Goal: Task Accomplishment & Management: Complete application form

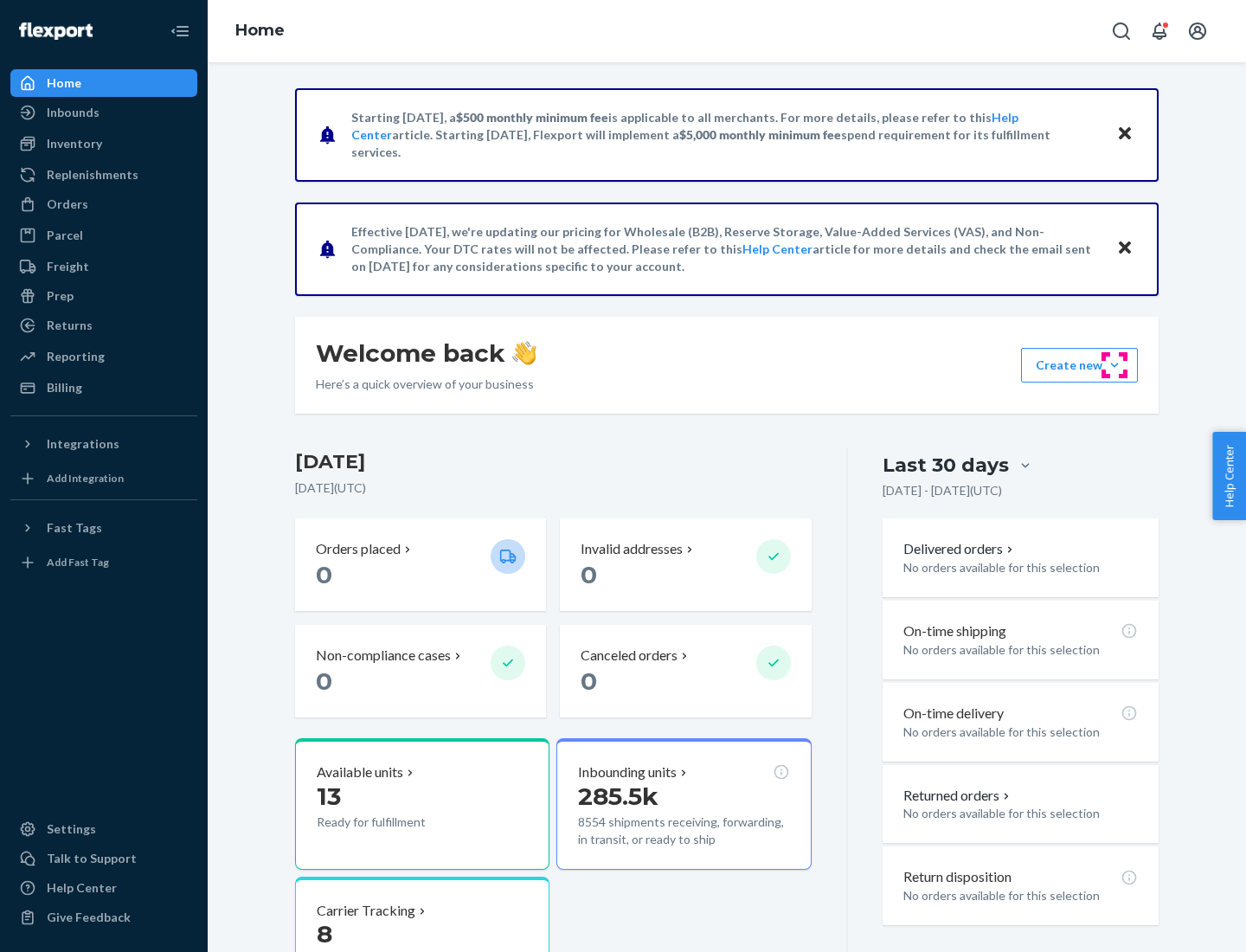
click at [1115, 365] on button "Create new Create new inbound Create new order Create new product" at bounding box center [1079, 366] width 116 height 35
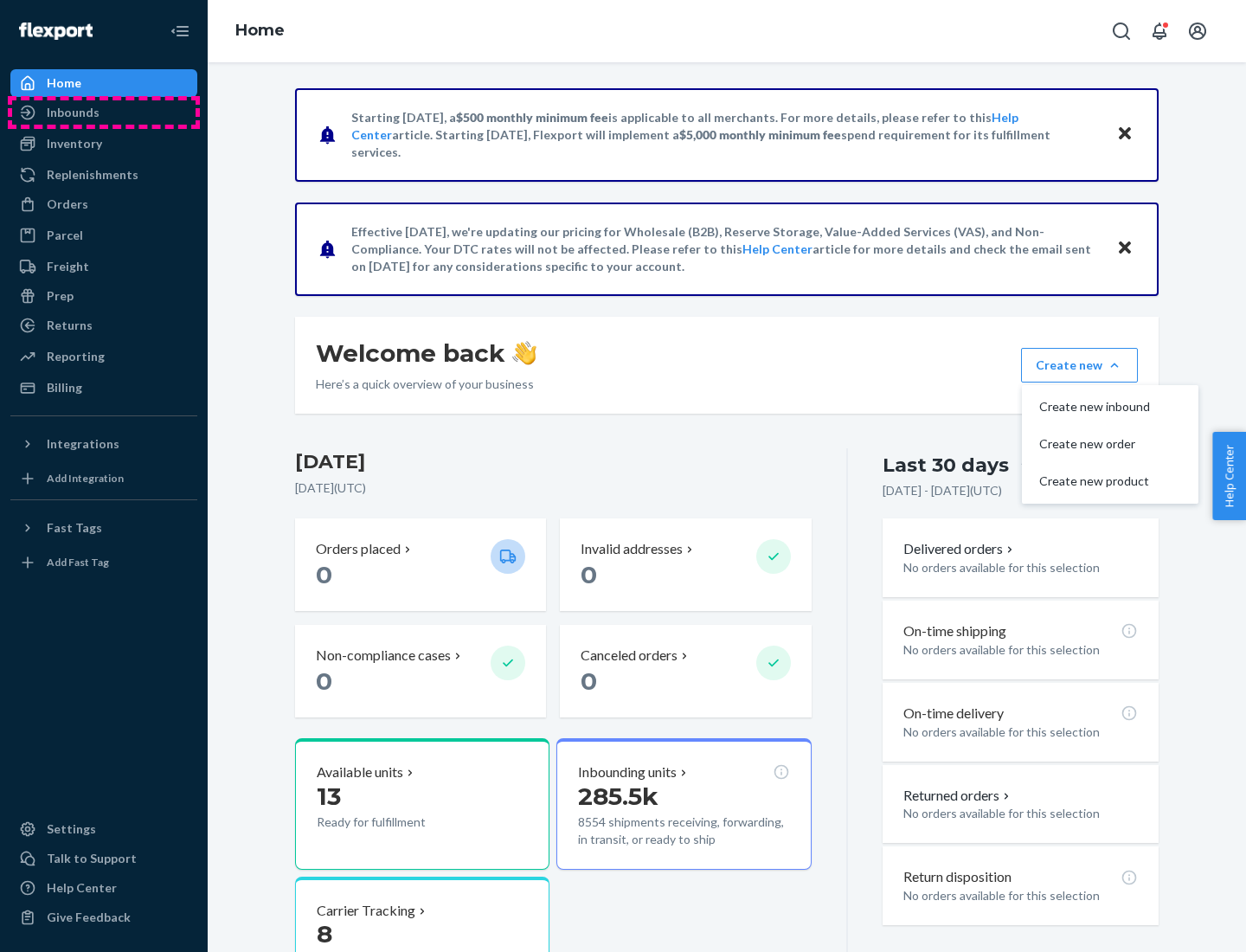
click at [104, 113] on div "Inbounds" at bounding box center [104, 113] width 184 height 24
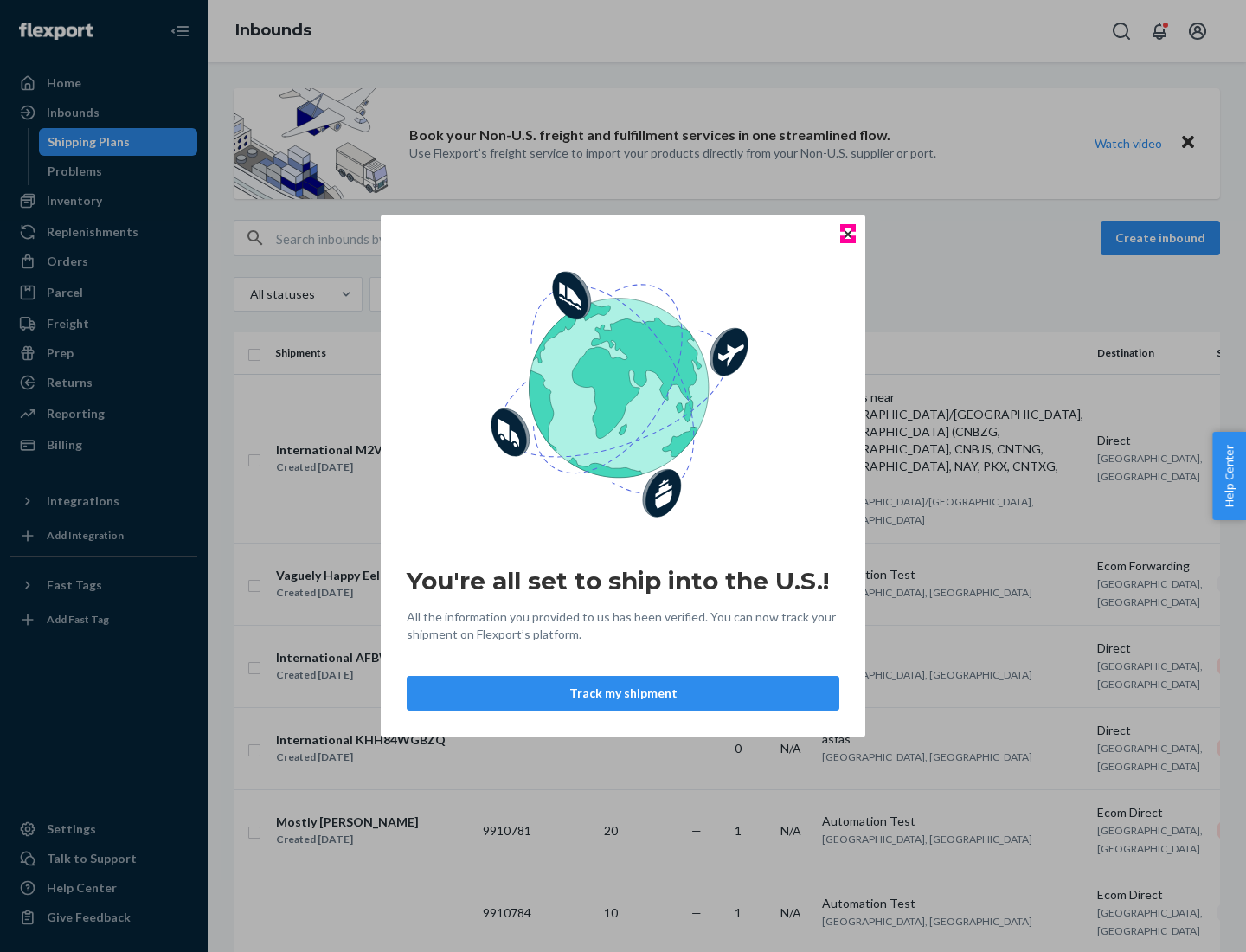
click at [847, 234] on icon "Close" at bounding box center [848, 234] width 7 height 7
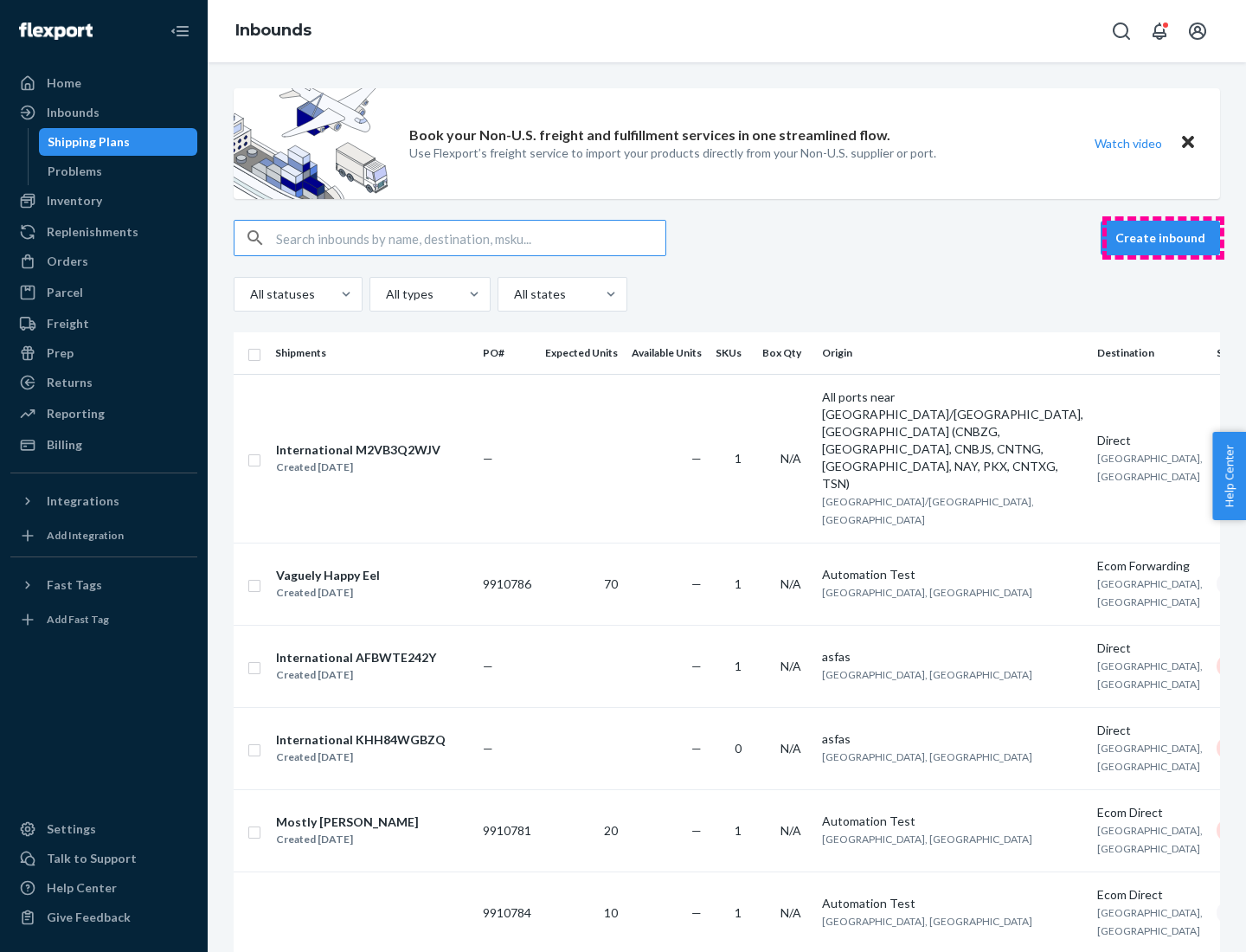
click at [1163, 238] on button "Create inbound" at bounding box center [1160, 238] width 119 height 35
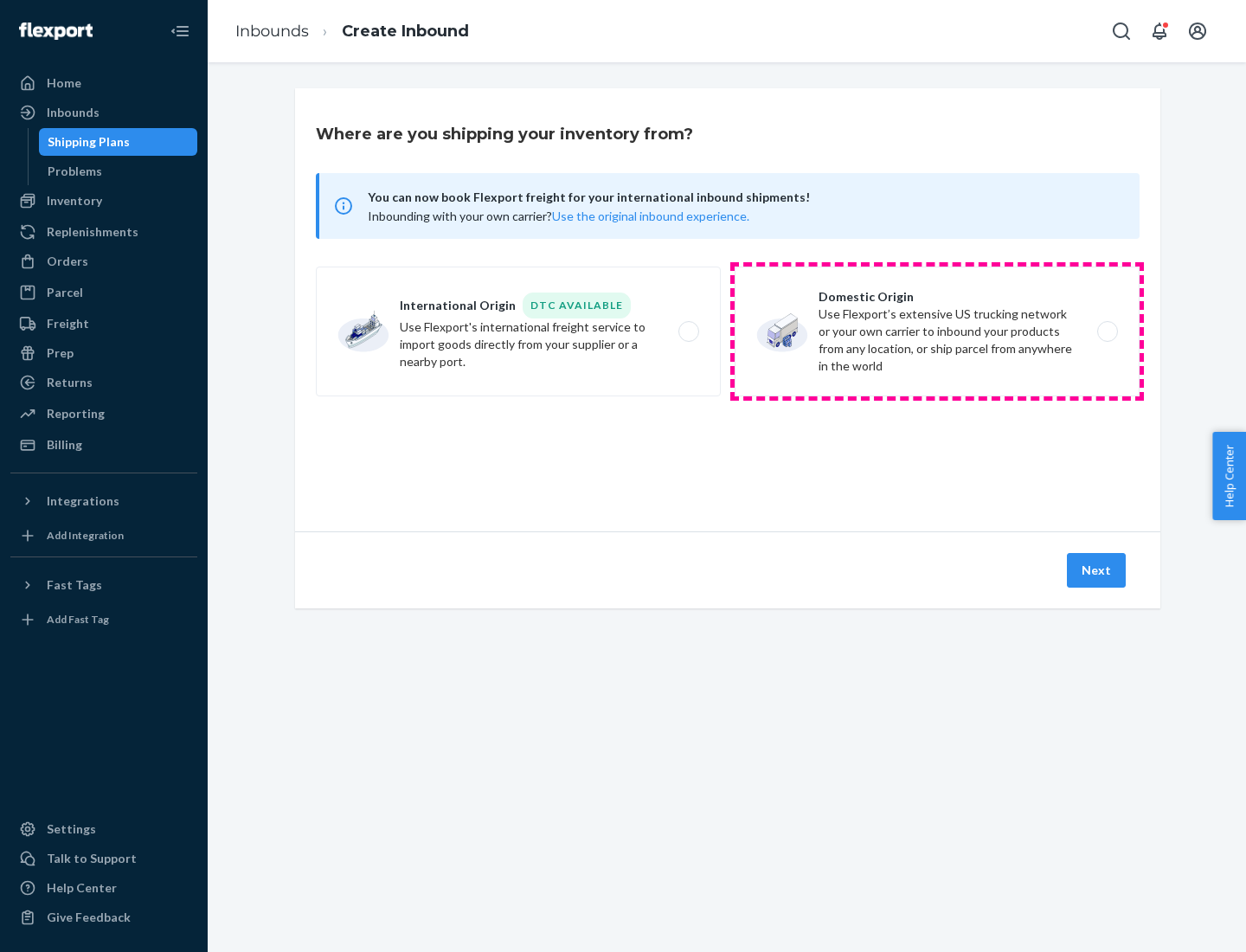
click at [937, 332] on label "Domestic Origin Use Flexport’s extensive US trucking network or your own carrie…" at bounding box center [937, 332] width 405 height 130
click at [1107, 332] on input "Domestic Origin Use Flexport’s extensive US trucking network or your own carrie…" at bounding box center [1112, 332] width 11 height 11
radio input "true"
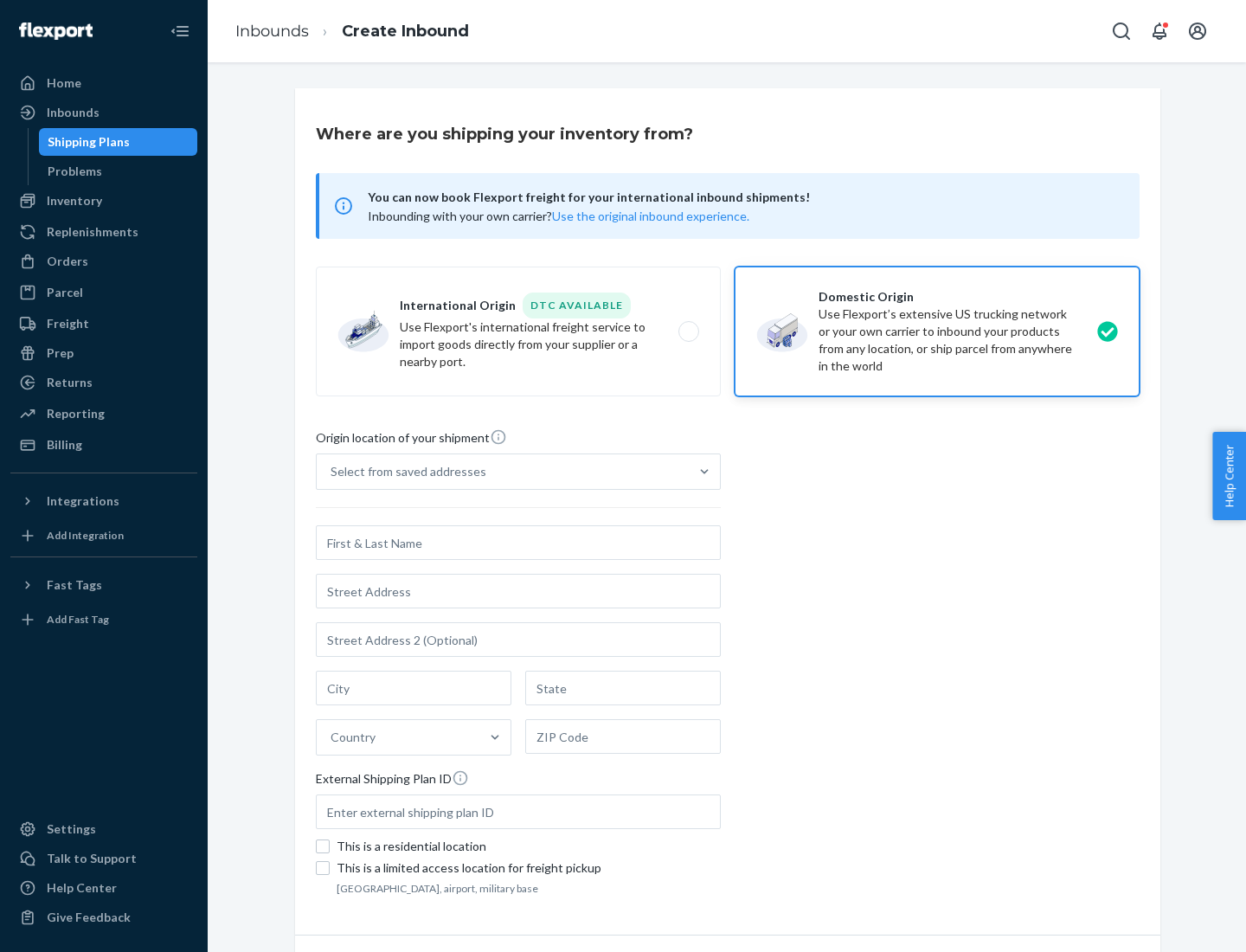
click at [503, 472] on div "Select from saved addresses" at bounding box center [502, 472] width 372 height 35
click at [332, 472] on input "Select from saved addresses" at bounding box center [332, 472] width 2 height 18
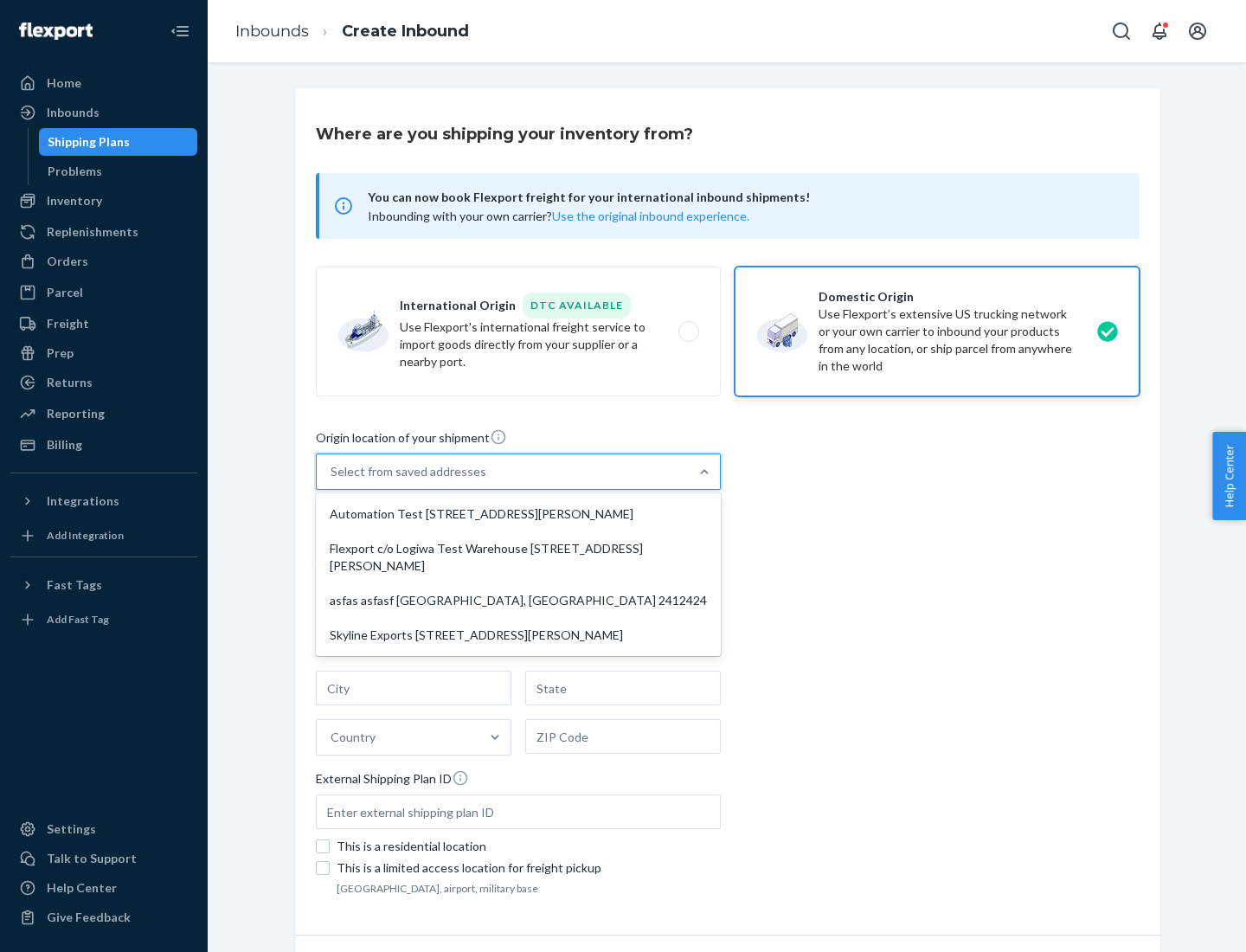
scroll to position [7, 0]
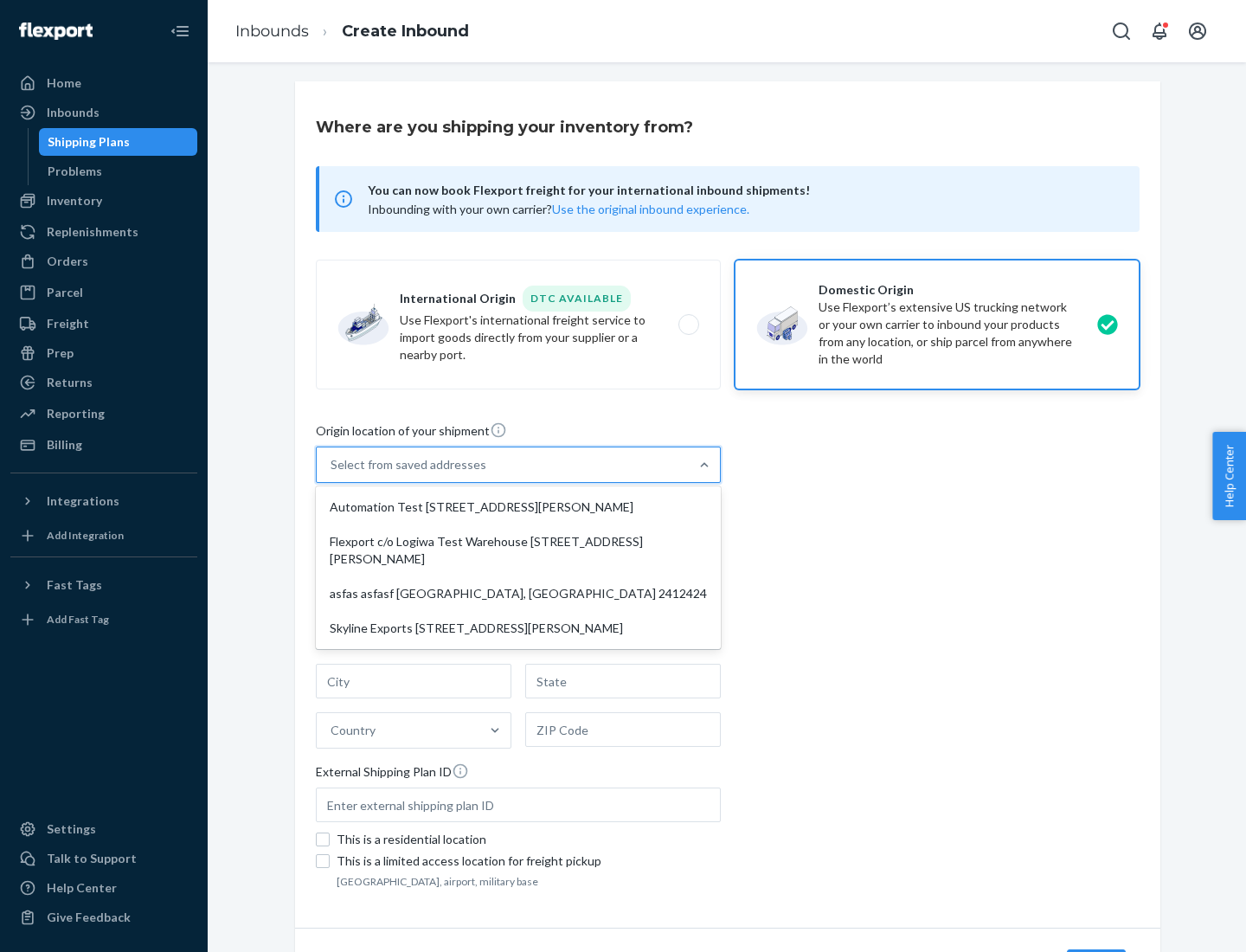
click at [518, 507] on div "Automation Test [STREET_ADDRESS][PERSON_NAME]" at bounding box center [518, 508] width 398 height 35
click at [332, 473] on input "option Automation Test [STREET_ADDRESS][PERSON_NAME] focused, 1 of 4. 4 results…" at bounding box center [332, 465] width 2 height 18
type input "Automation Test"
type input "9th Floor"
type input "[GEOGRAPHIC_DATA]"
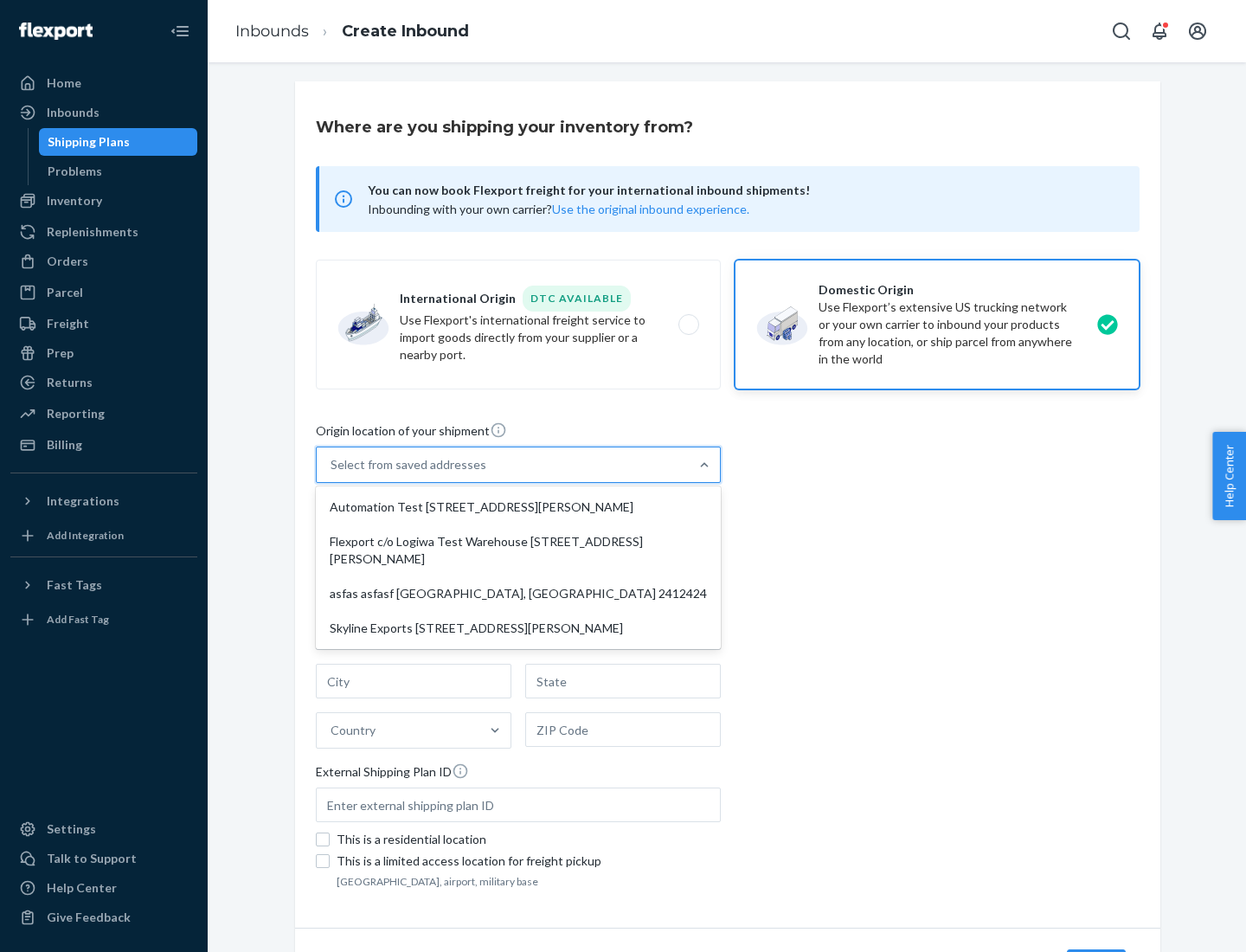
type input "CA"
type input "94104"
type input "[STREET_ADDRESS][PERSON_NAME]"
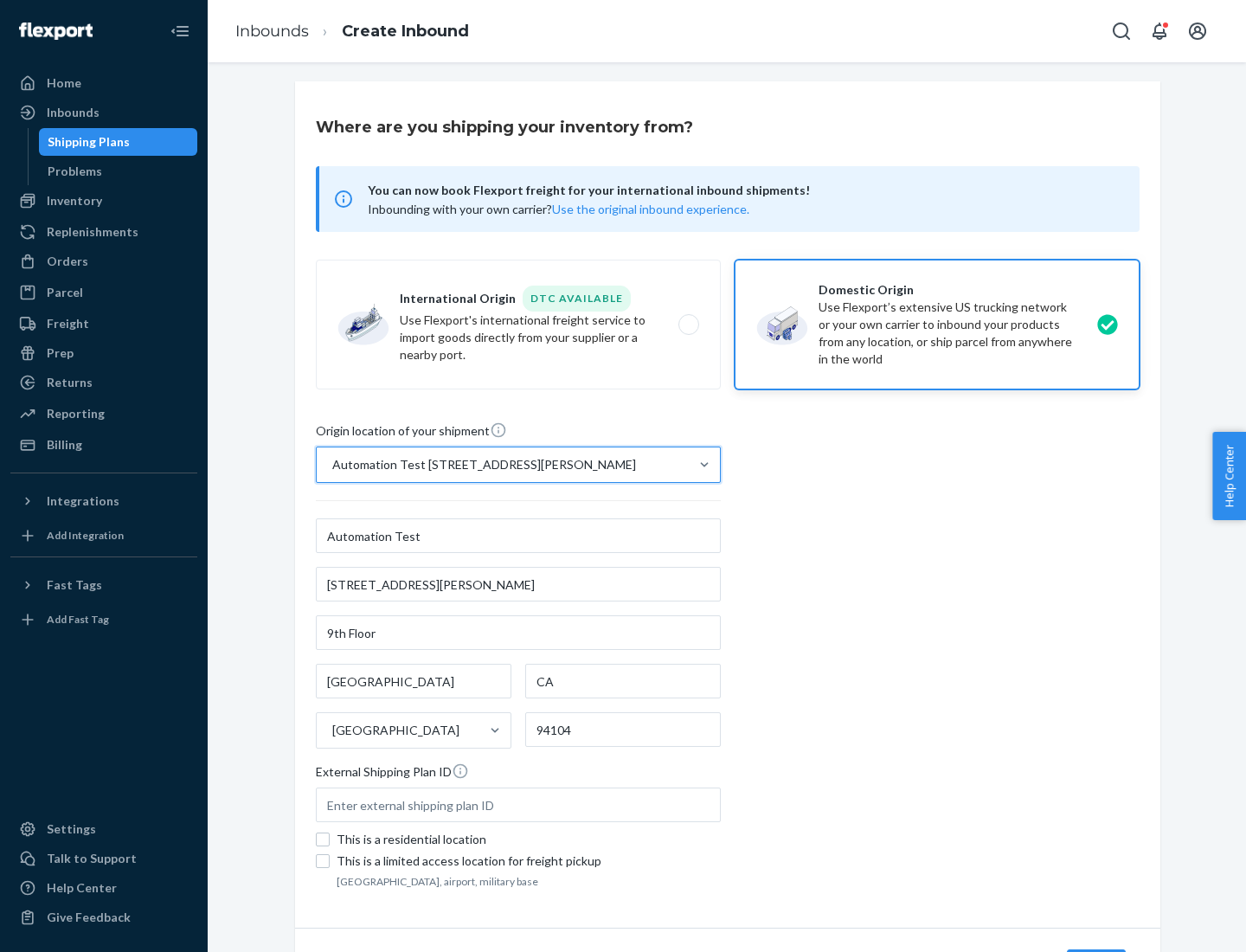
scroll to position [102, 0]
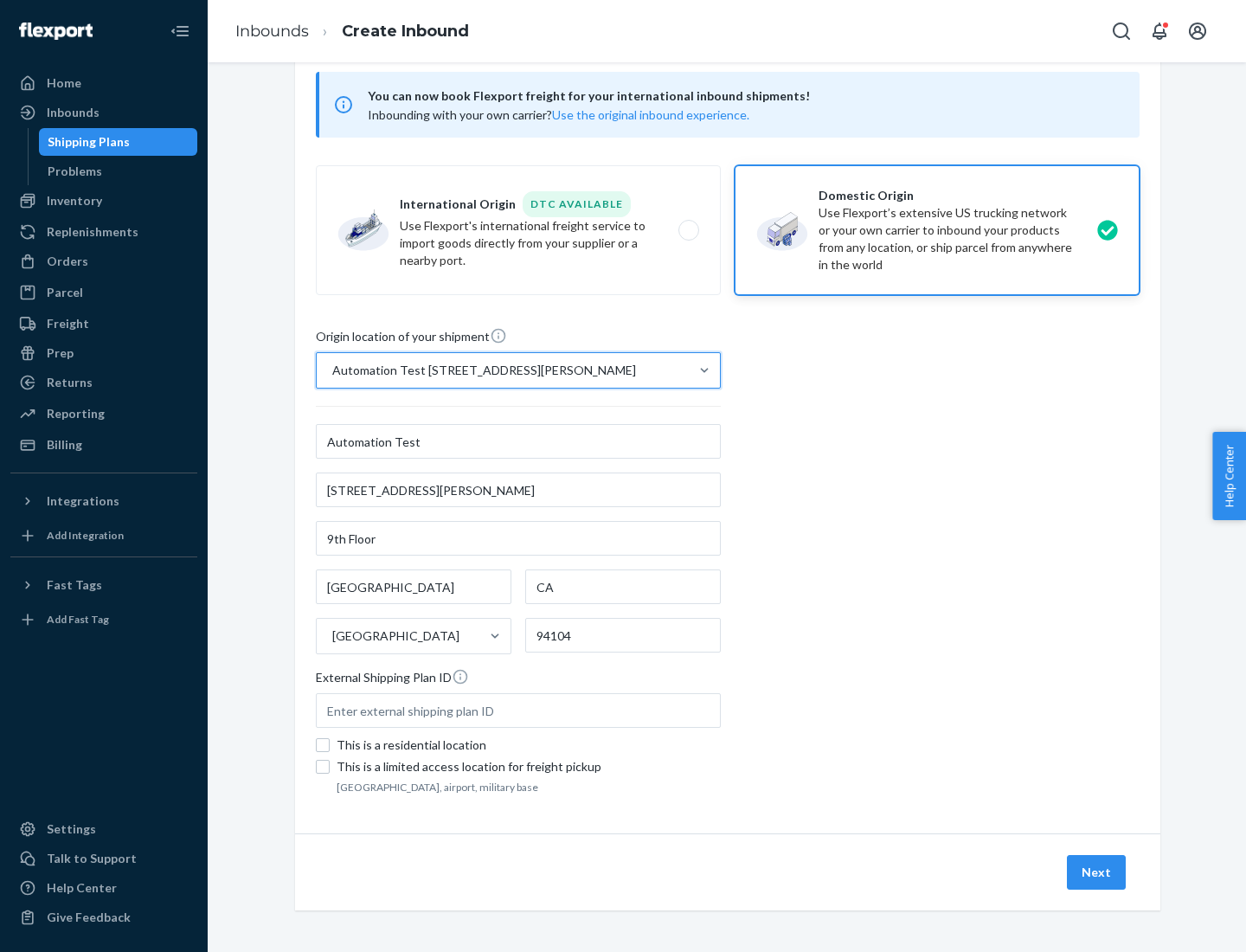
click at [1097, 872] on button "Next" at bounding box center [1096, 872] width 59 height 35
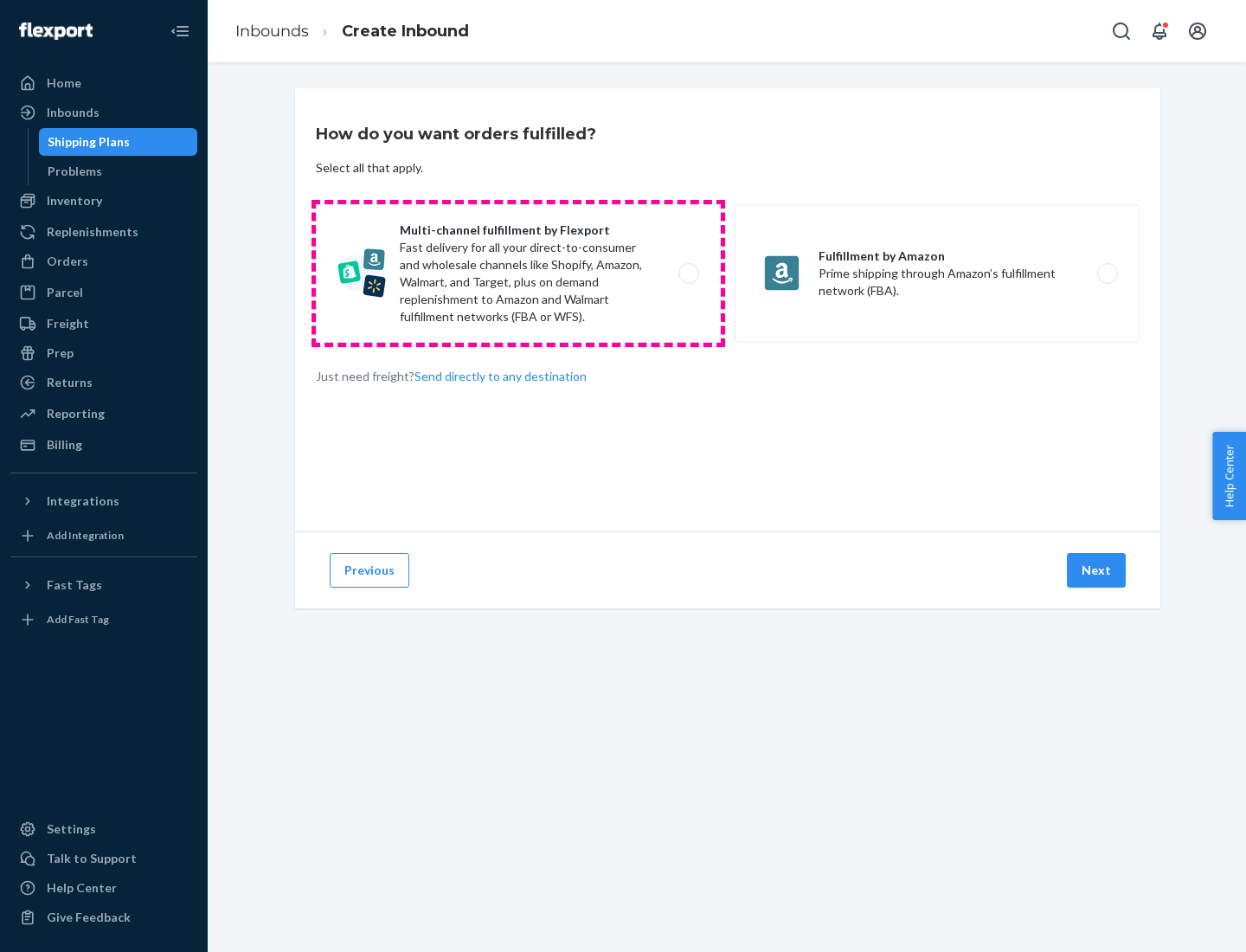
click at [518, 273] on label "Multi-channel fulfillment by Flexport Fast delivery for all your direct-to-cons…" at bounding box center [518, 273] width 405 height 138
click at [688, 273] on input "Multi-channel fulfillment by Flexport Fast delivery for all your direct-to-cons…" at bounding box center [693, 274] width 11 height 11
radio input "true"
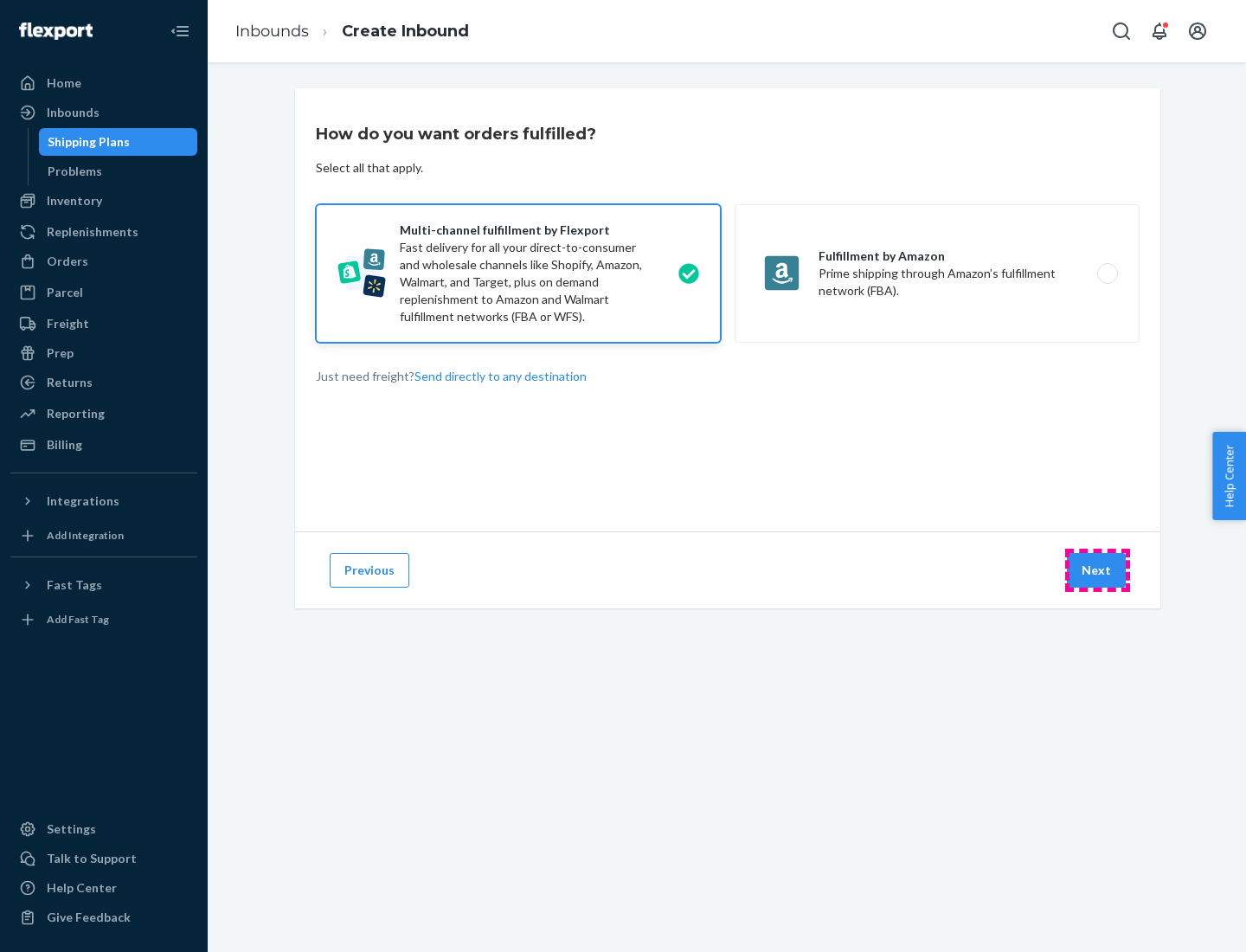
click at [1097, 570] on button "Next" at bounding box center [1096, 570] width 59 height 35
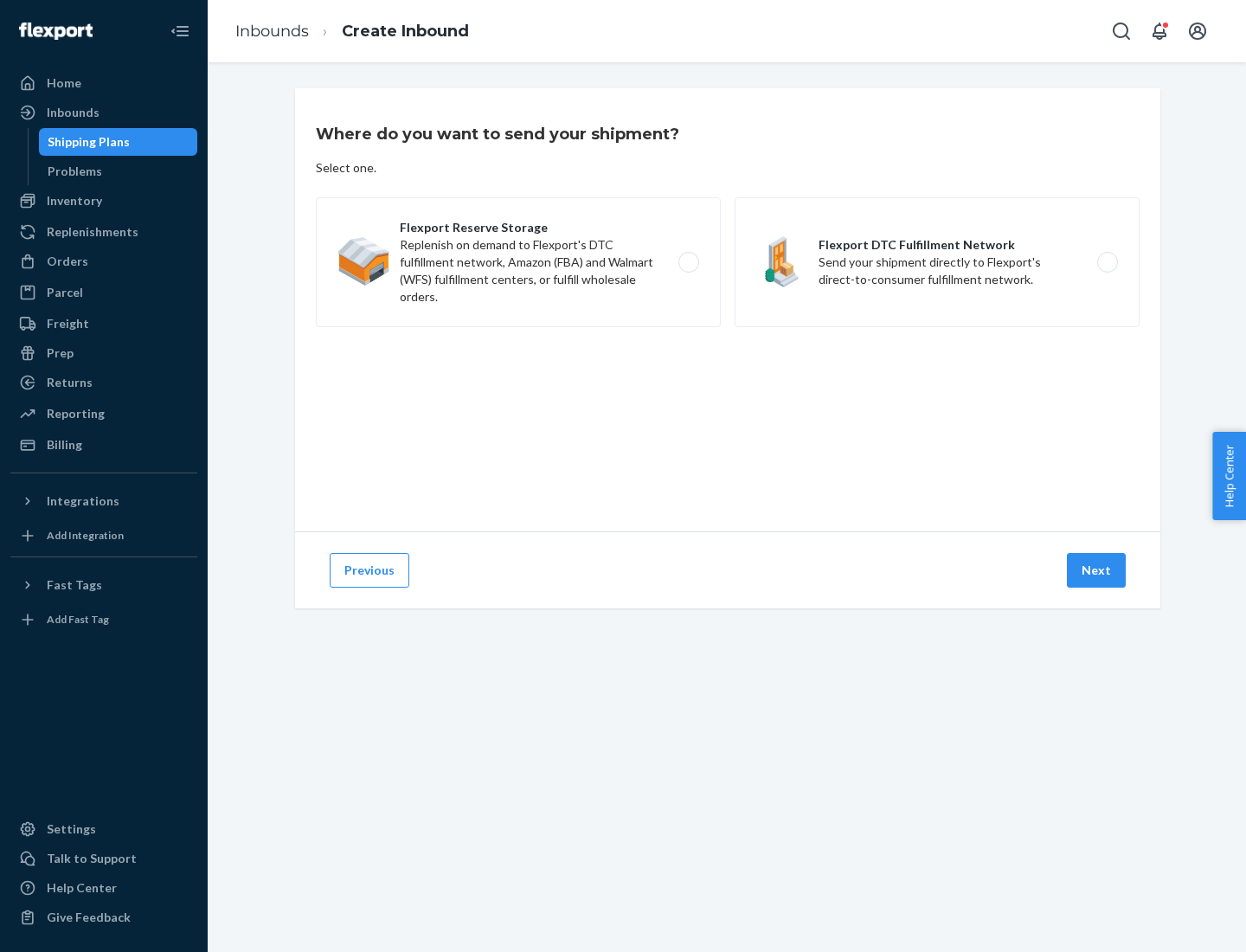
click at [518, 262] on label "Flexport Reserve Storage Replenish on demand to Flexport's DTC fulfillment netw…" at bounding box center [518, 262] width 405 height 130
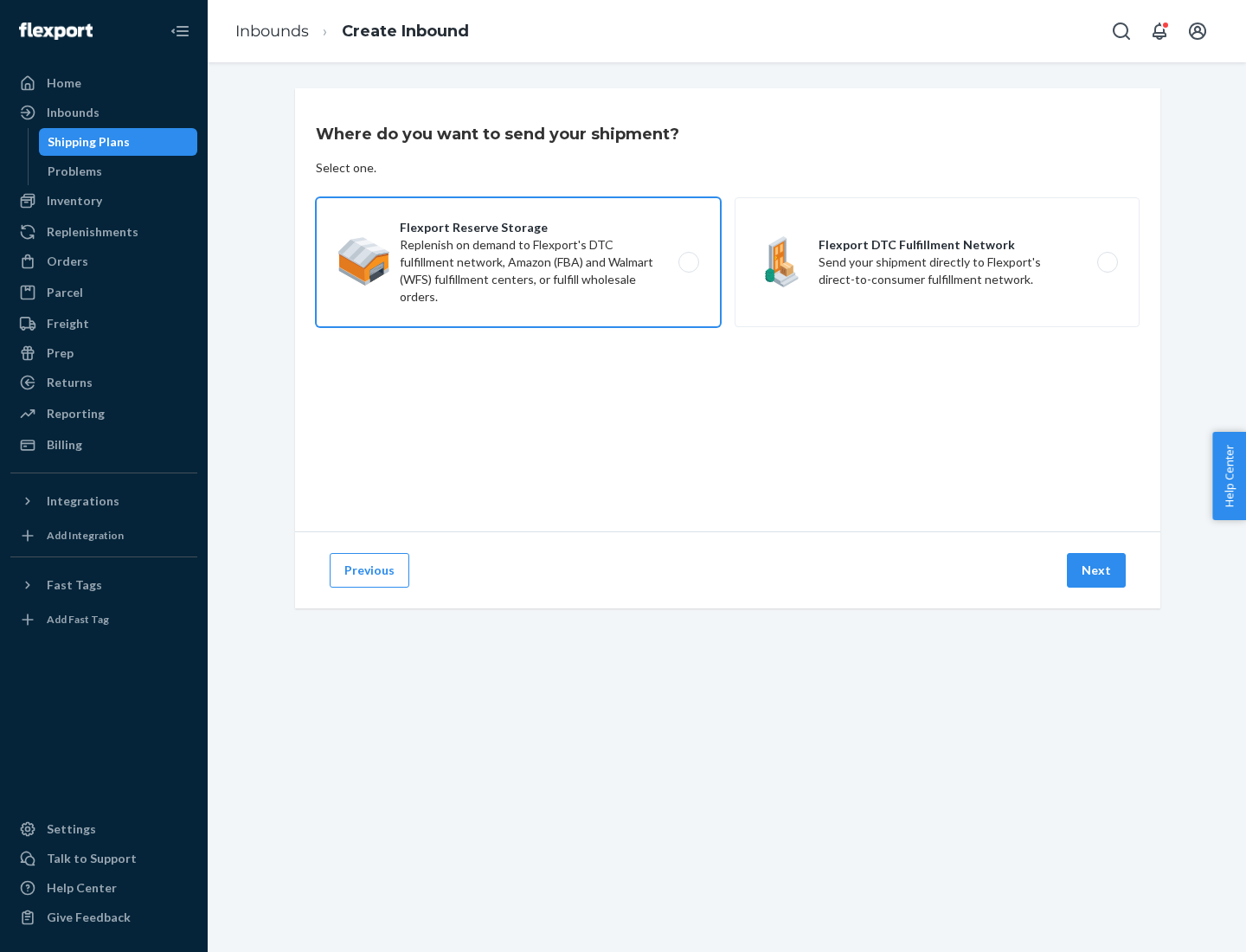
click at [688, 262] on input "Flexport Reserve Storage Replenish on demand to Flexport's DTC fulfillment netw…" at bounding box center [693, 262] width 11 height 11
radio input "true"
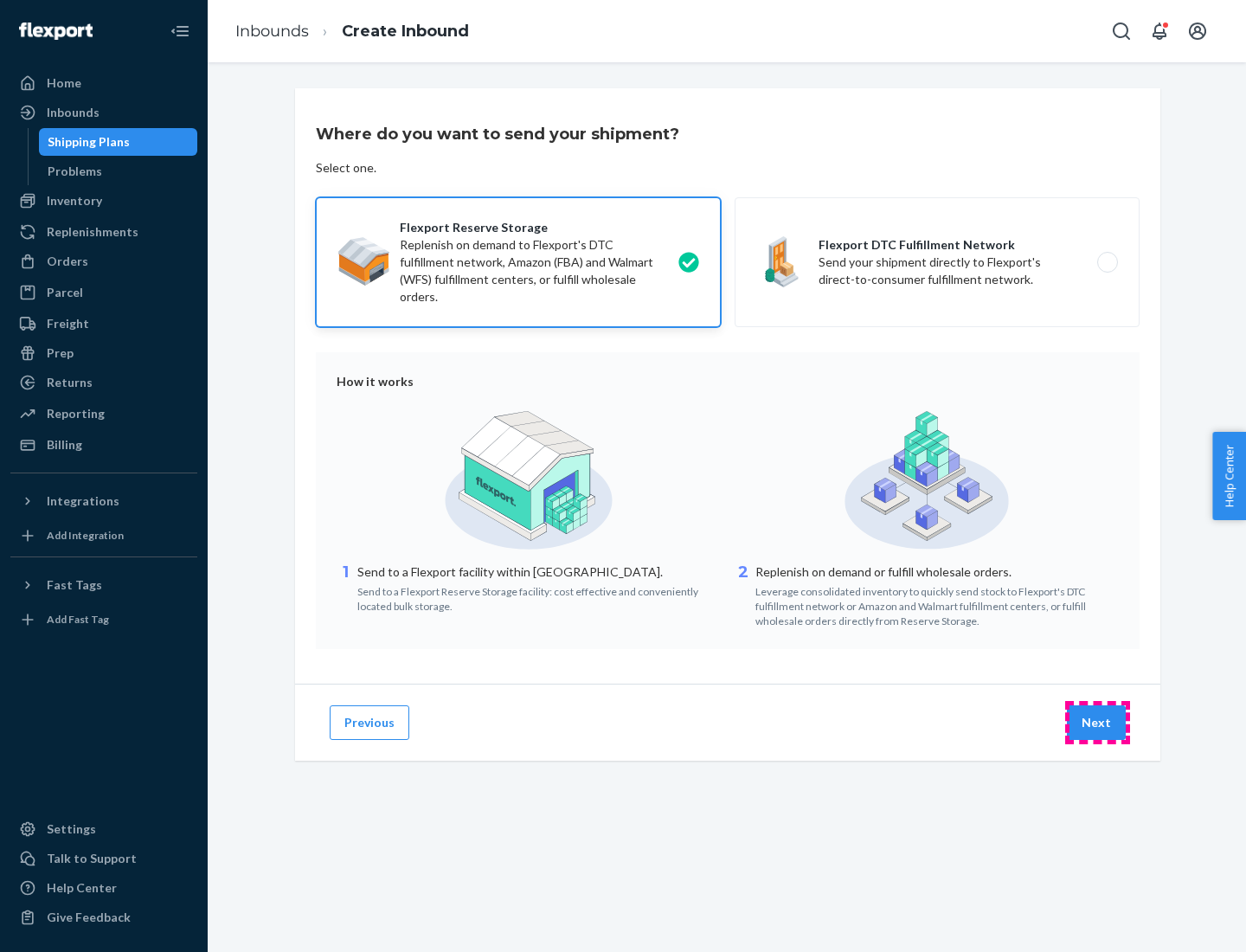
click at [1097, 723] on button "Next" at bounding box center [1096, 723] width 59 height 35
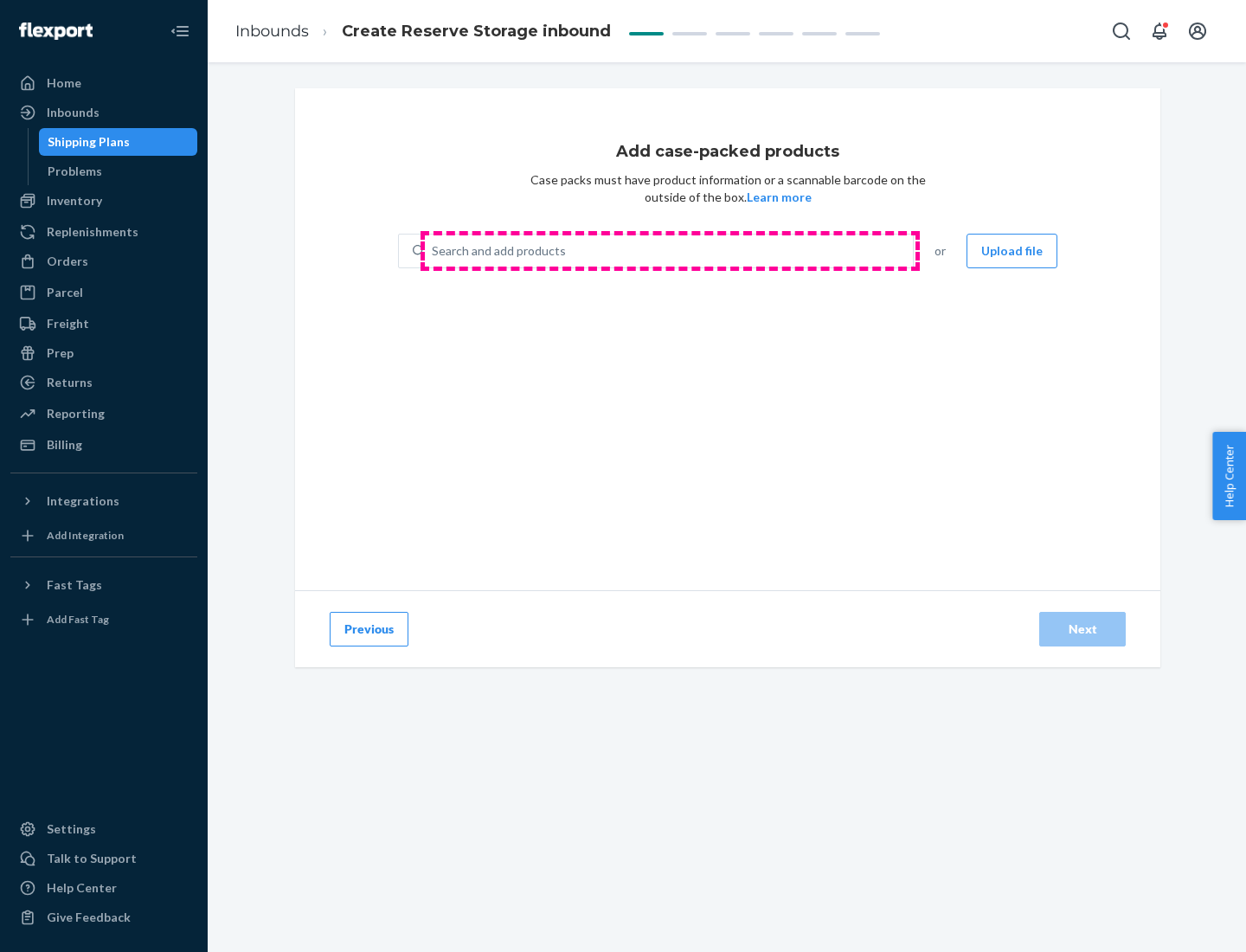
click at [669, 251] on div "Search and add products" at bounding box center [669, 251] width 488 height 32
click at [433, 251] on input "Search and add products" at bounding box center [432, 251] width 2 height 18
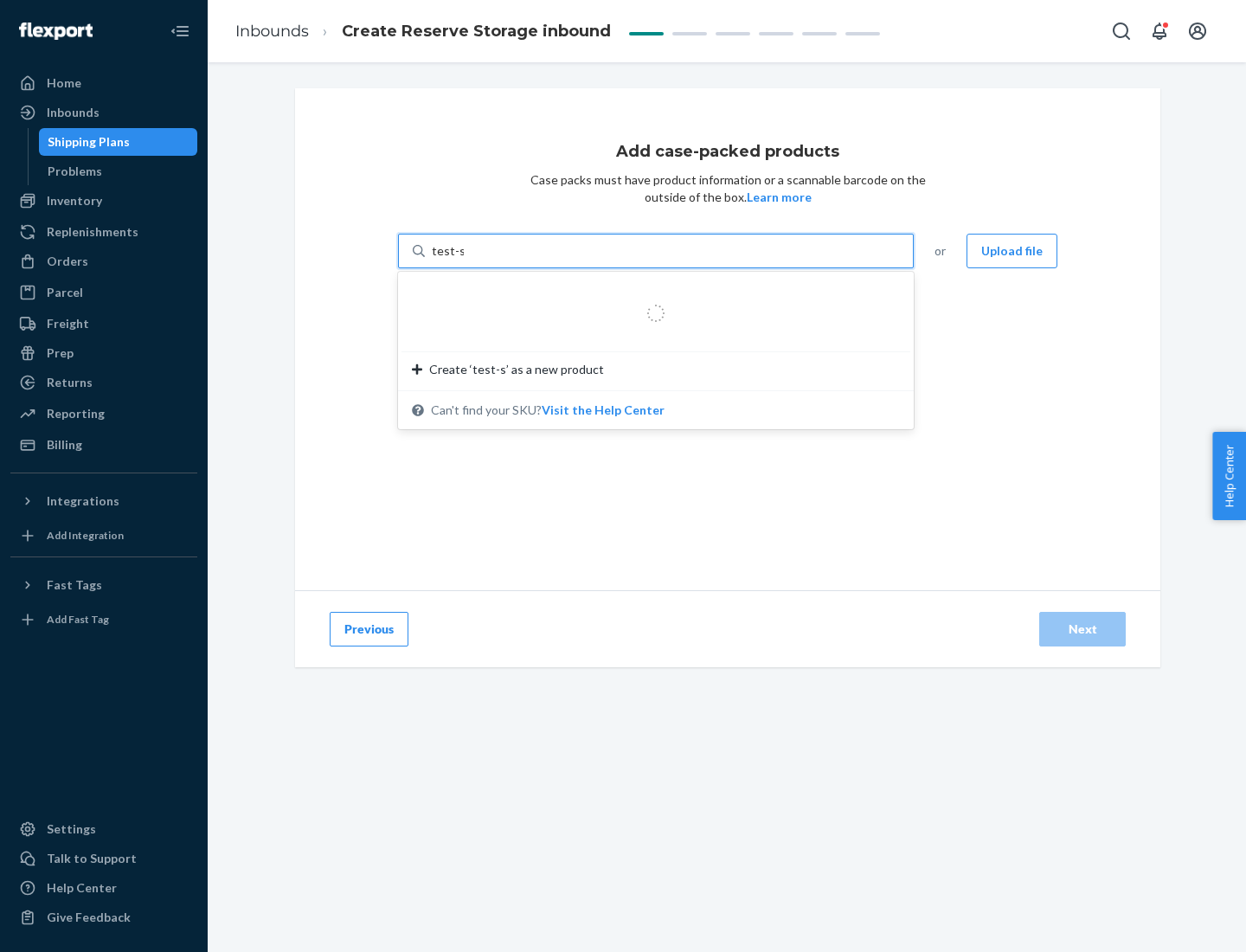
type input "test-syn"
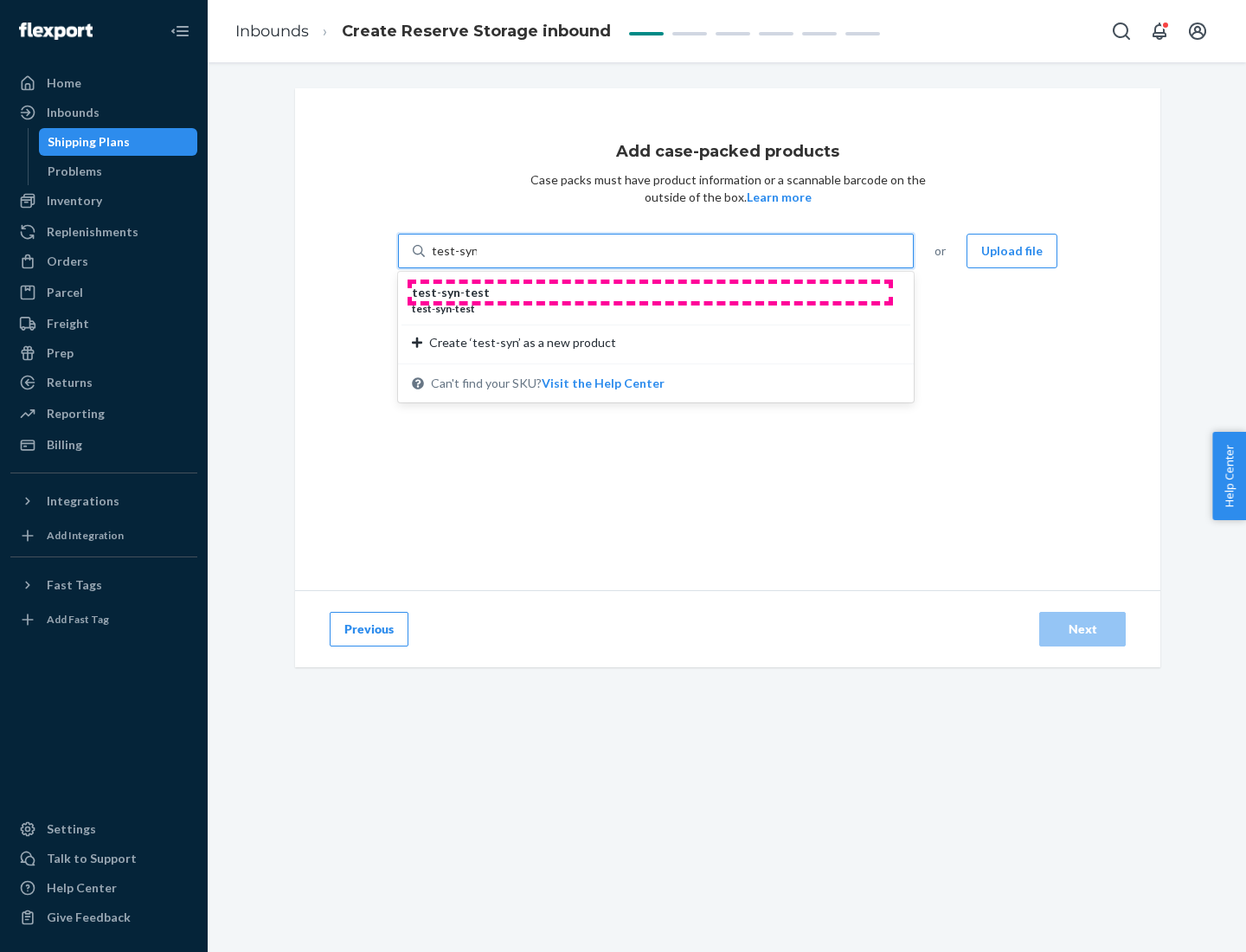
click at [650, 292] on div "test - syn - test" at bounding box center [649, 292] width 474 height 18
click at [477, 260] on input "test-syn" at bounding box center [453, 251] width 45 height 18
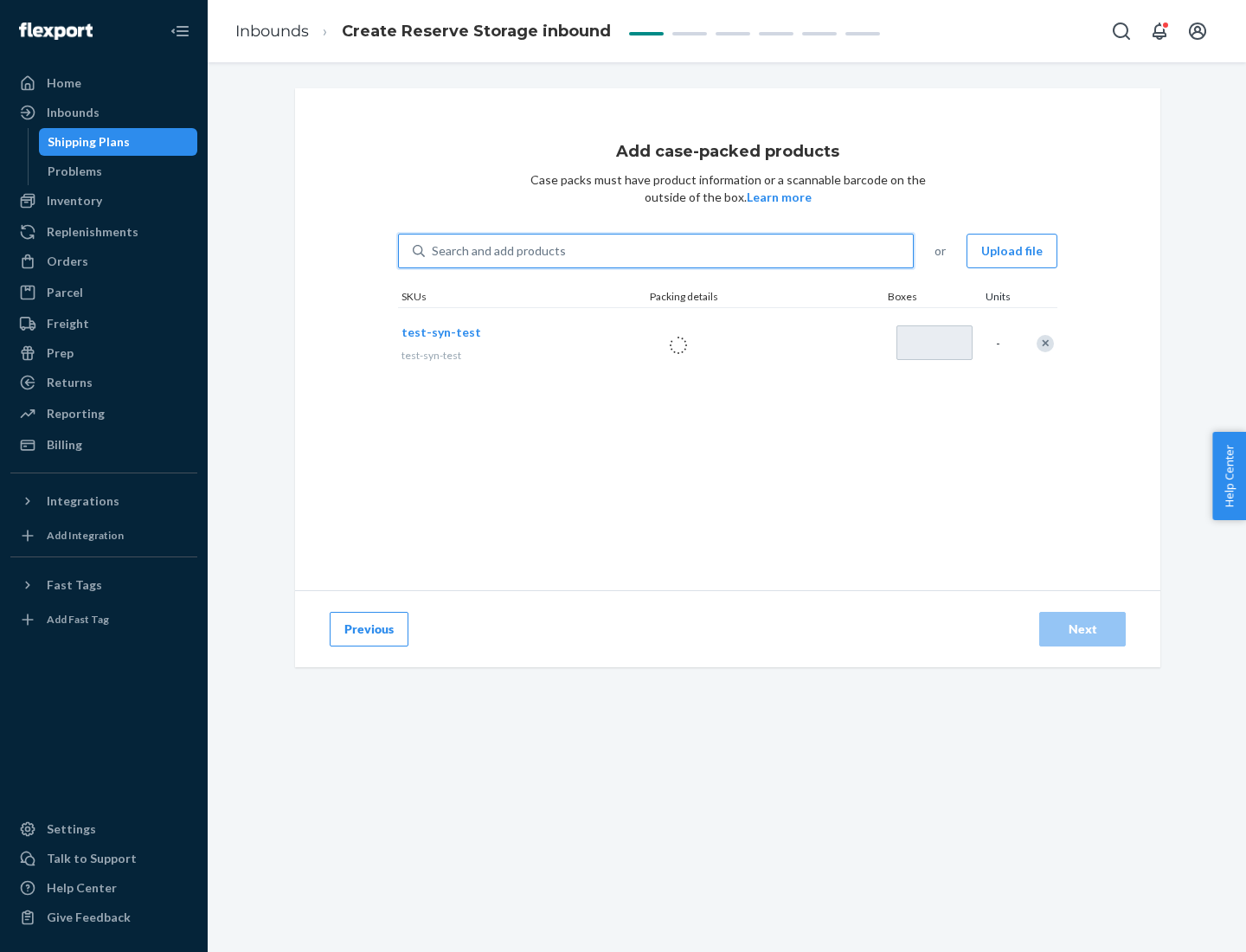
type input "1"
click at [1082, 629] on div "Next" at bounding box center [1082, 629] width 57 height 18
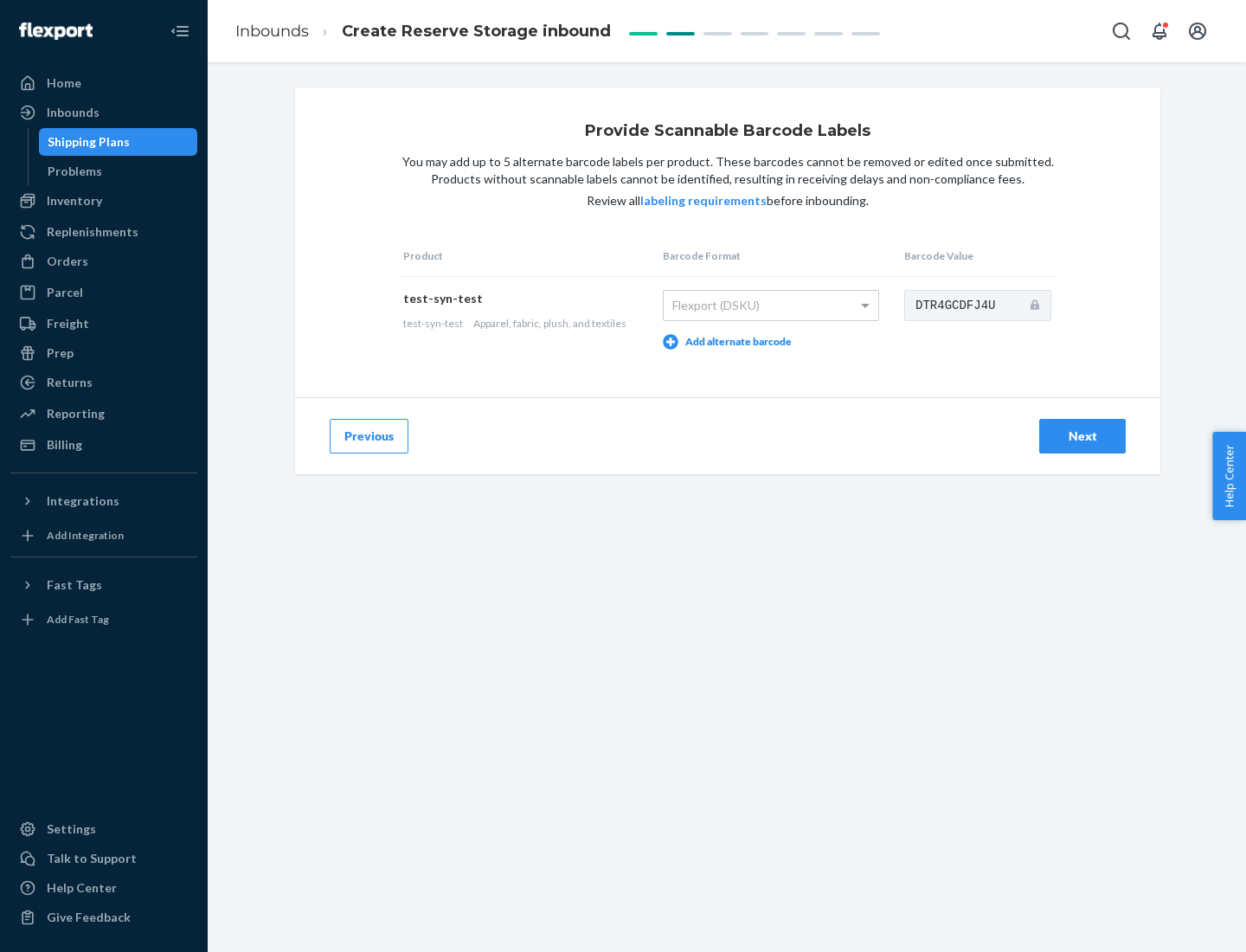
click at [1082, 435] on div "Next" at bounding box center [1082, 437] width 57 height 18
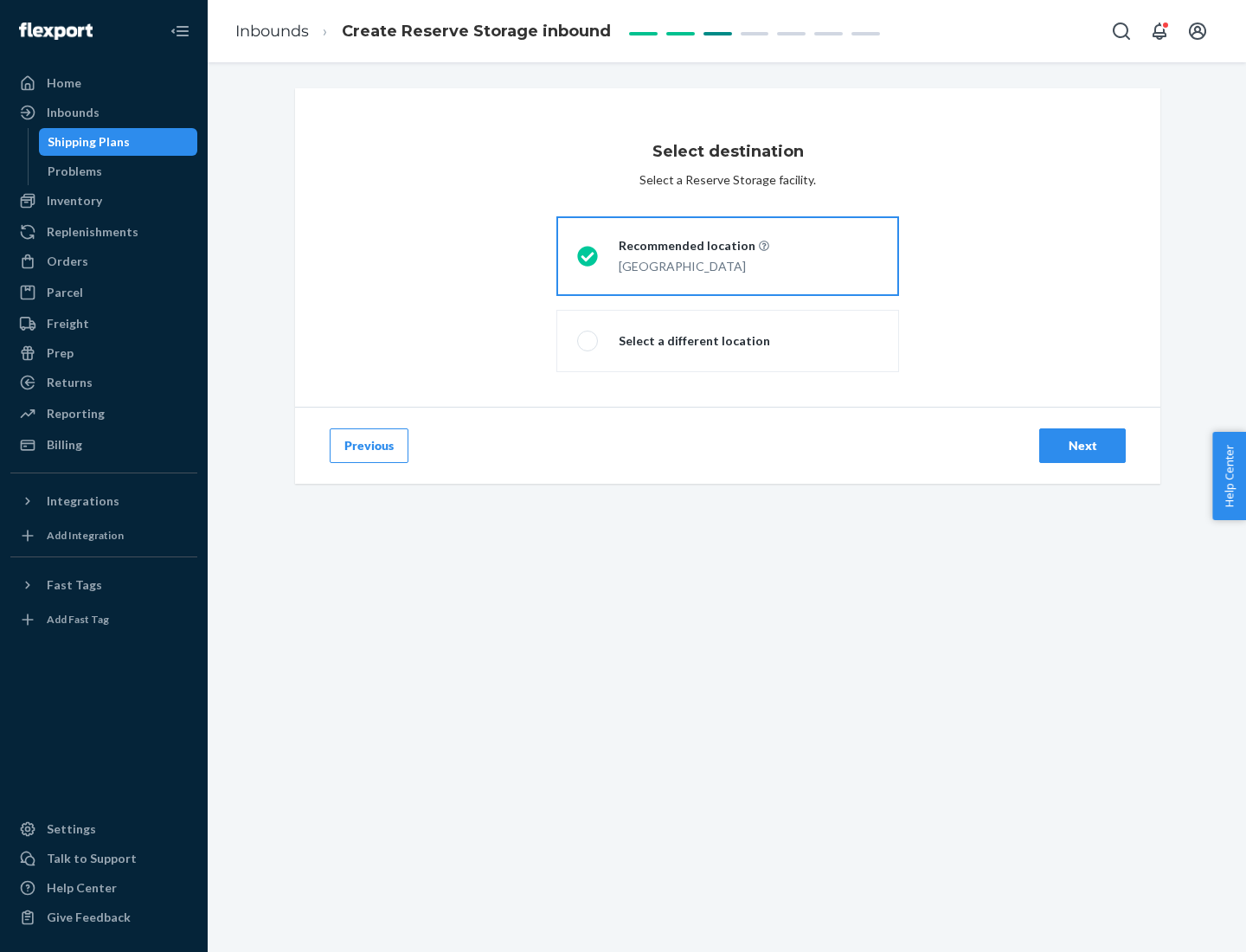
click at [1082, 445] on div "Next" at bounding box center [1082, 445] width 57 height 18
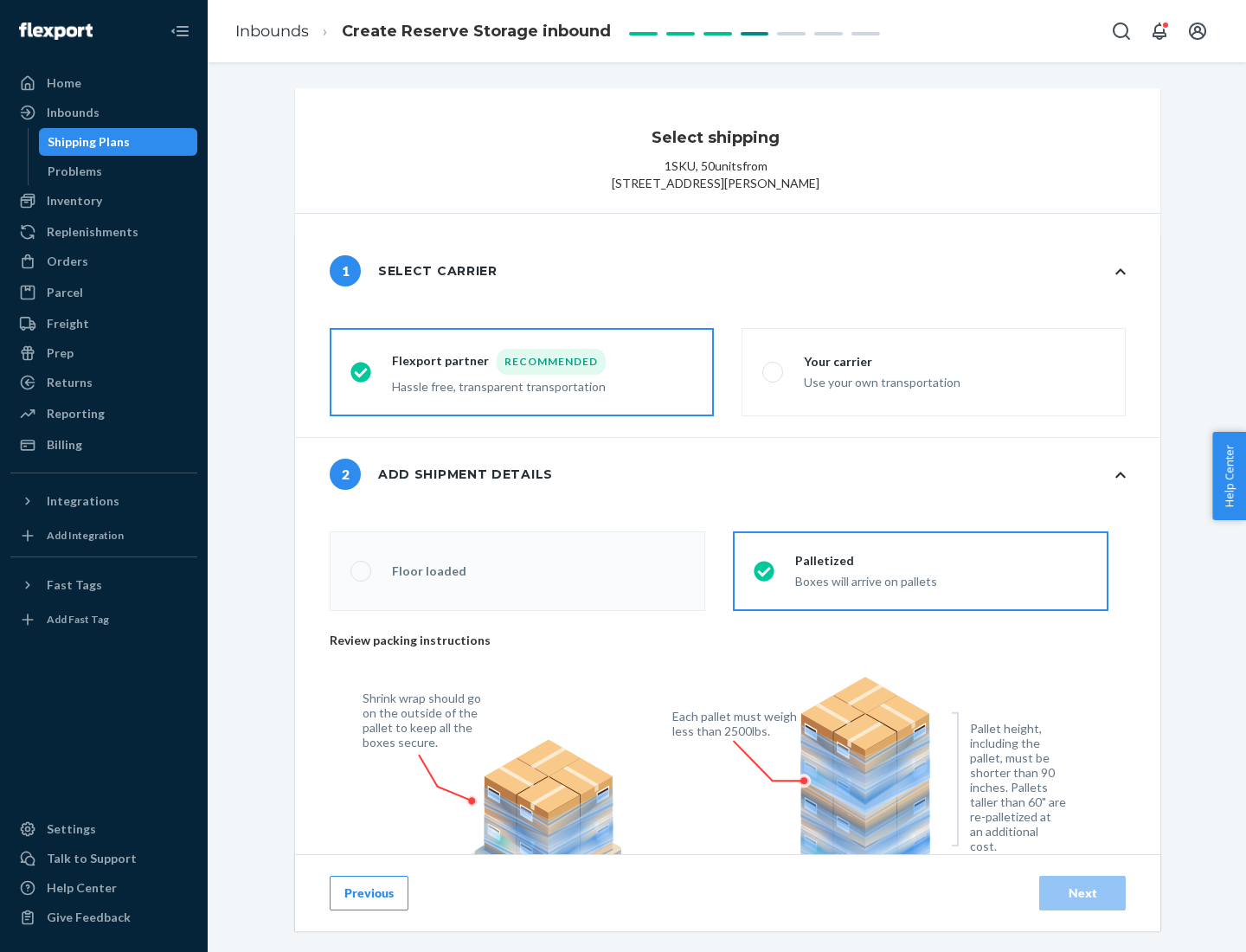
radio input "false"
type input "1"
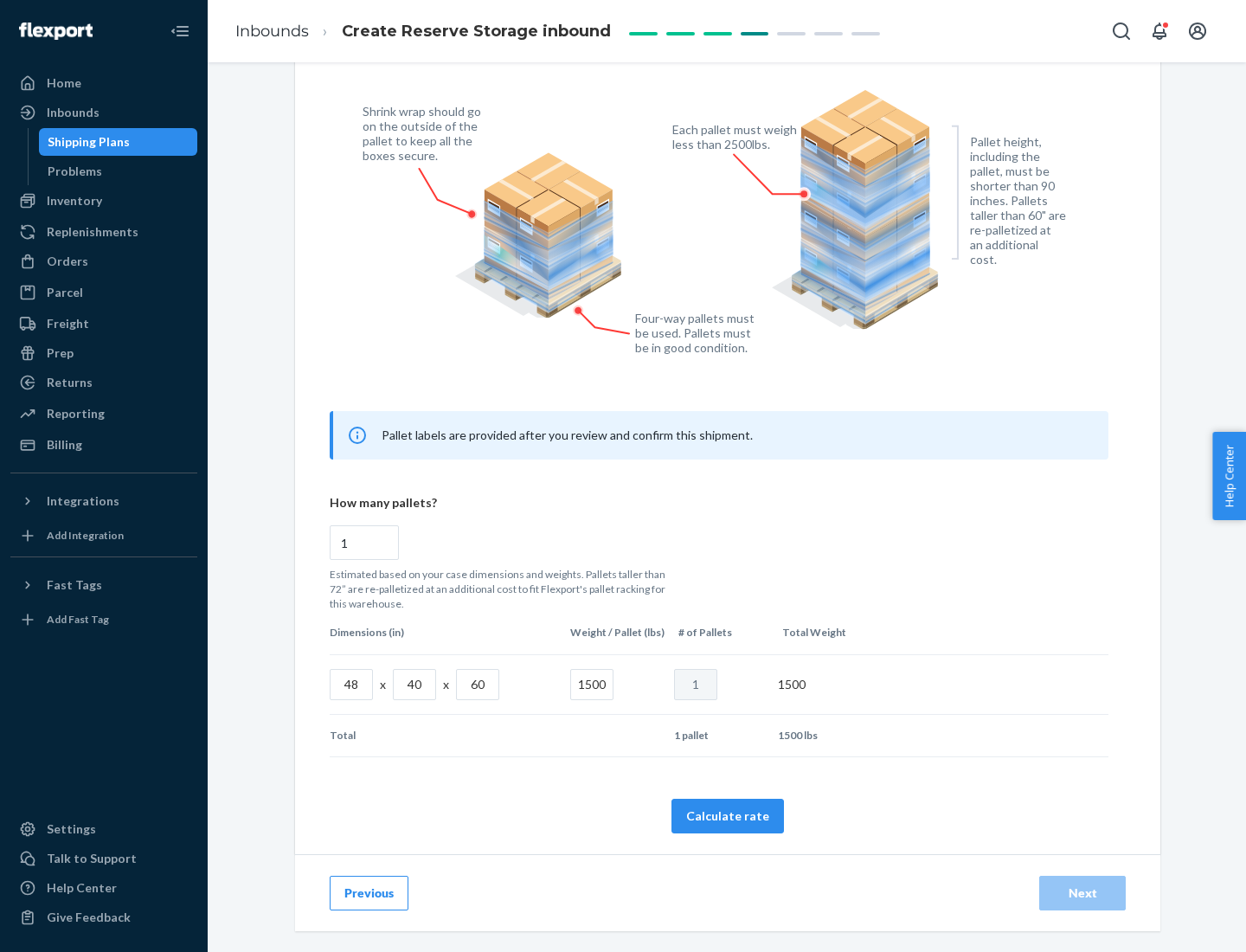
click at [728, 816] on button "Calculate rate" at bounding box center [727, 816] width 113 height 35
radio input "false"
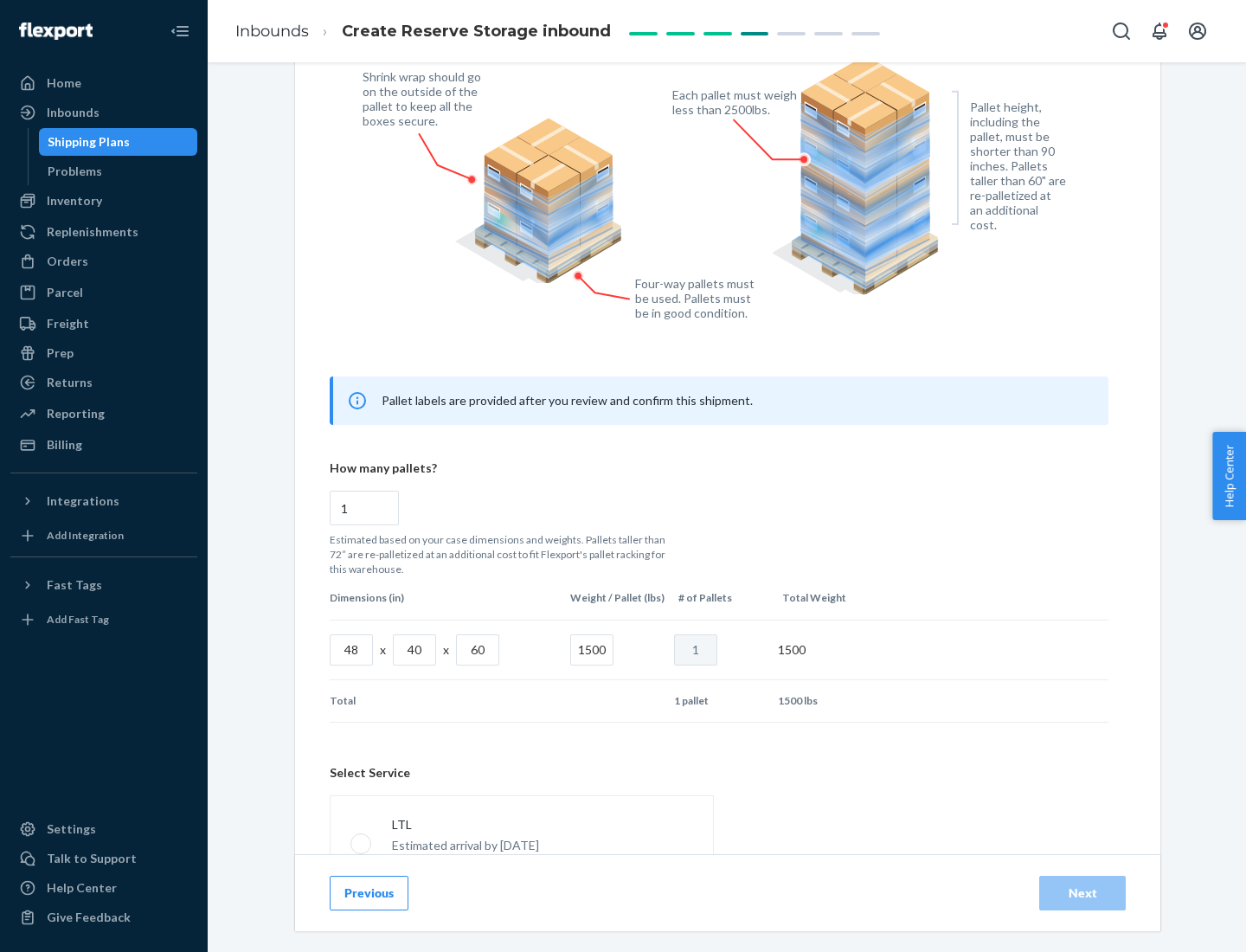
scroll to position [765, 0]
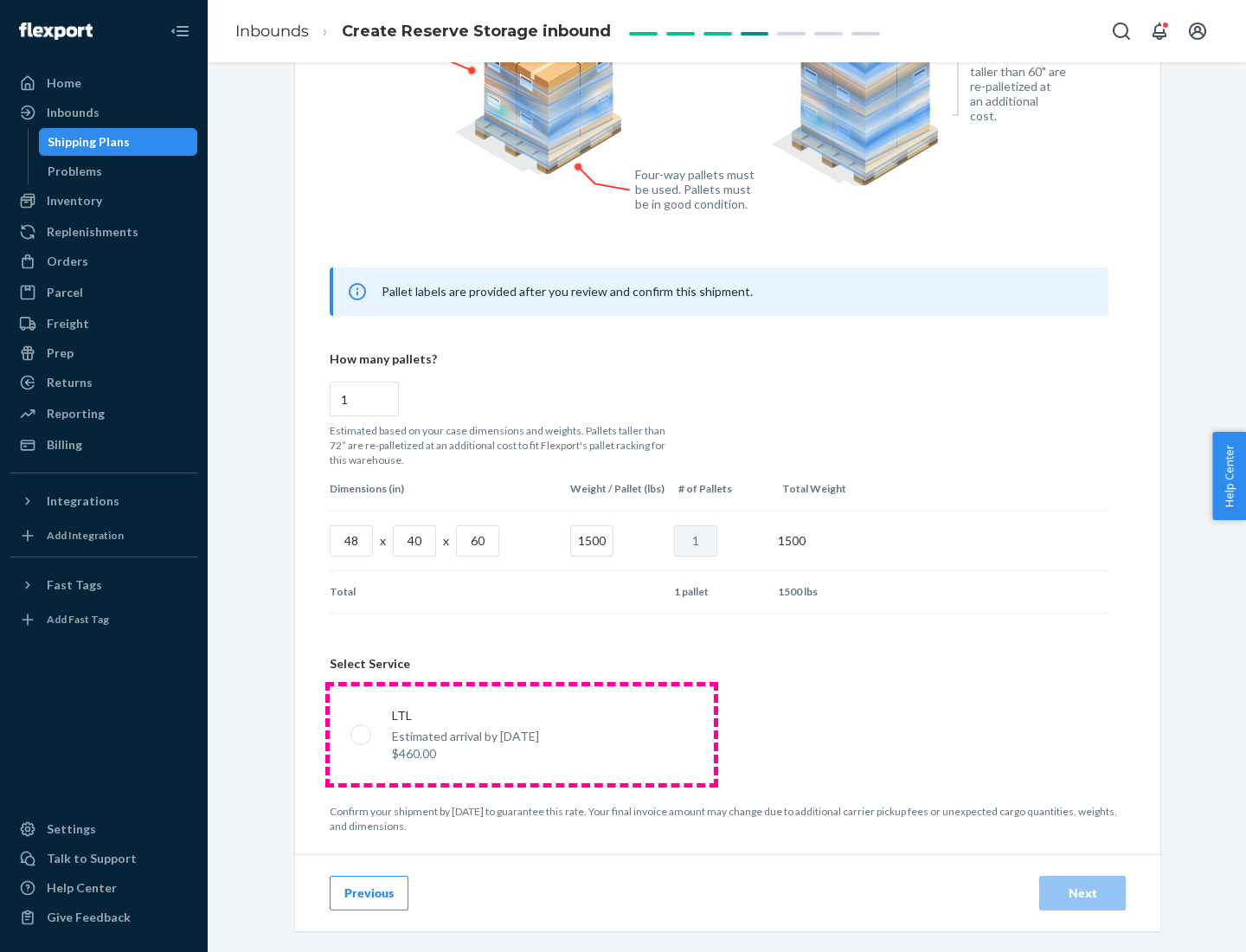
click at [521, 734] on p "Estimated arrival by [DATE]" at bounding box center [466, 737] width 147 height 18
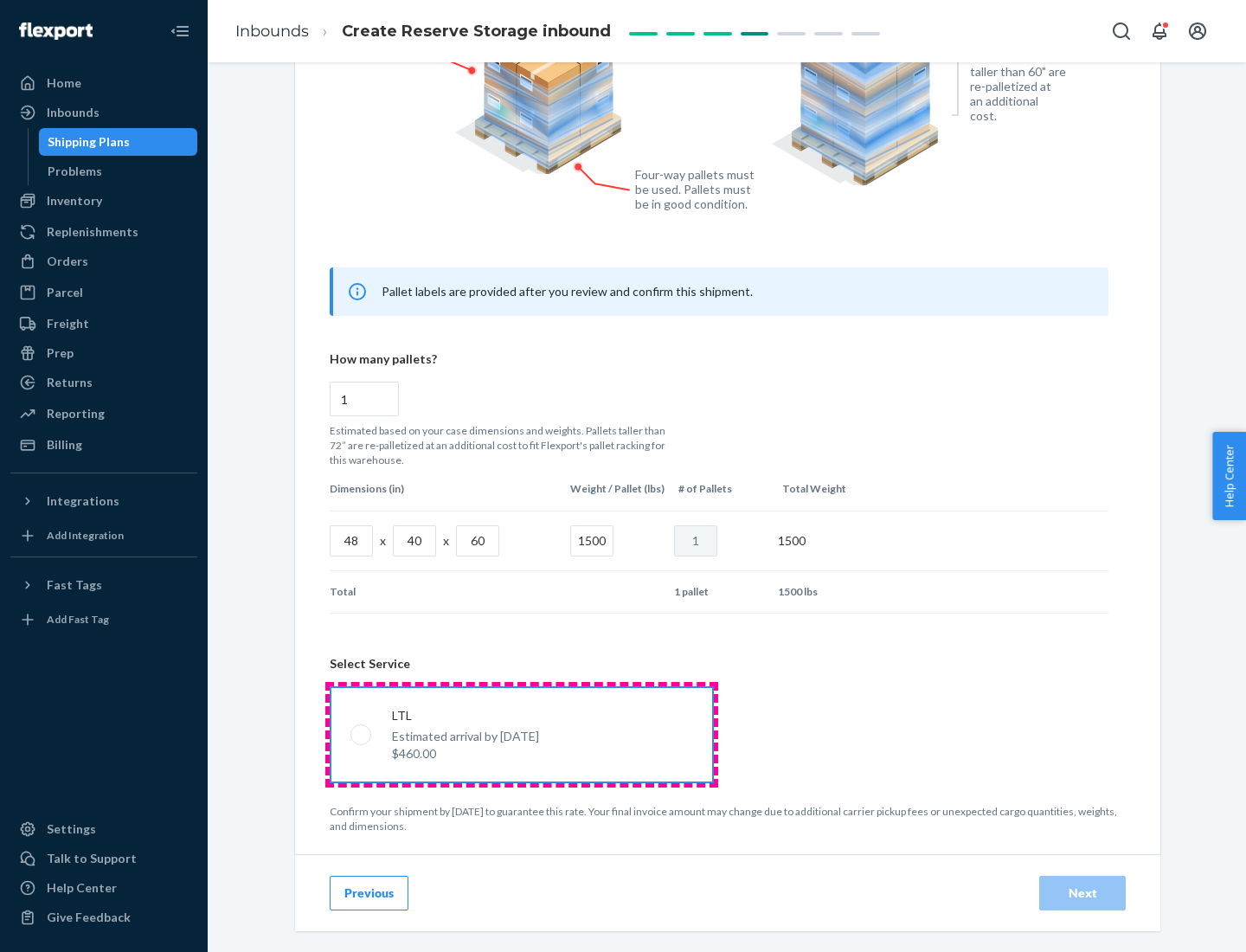
click at [361, 734] on input "LTL Estimated arrival by [DATE] $460.00" at bounding box center [355, 734] width 11 height 11
radio input "true"
radio input "false"
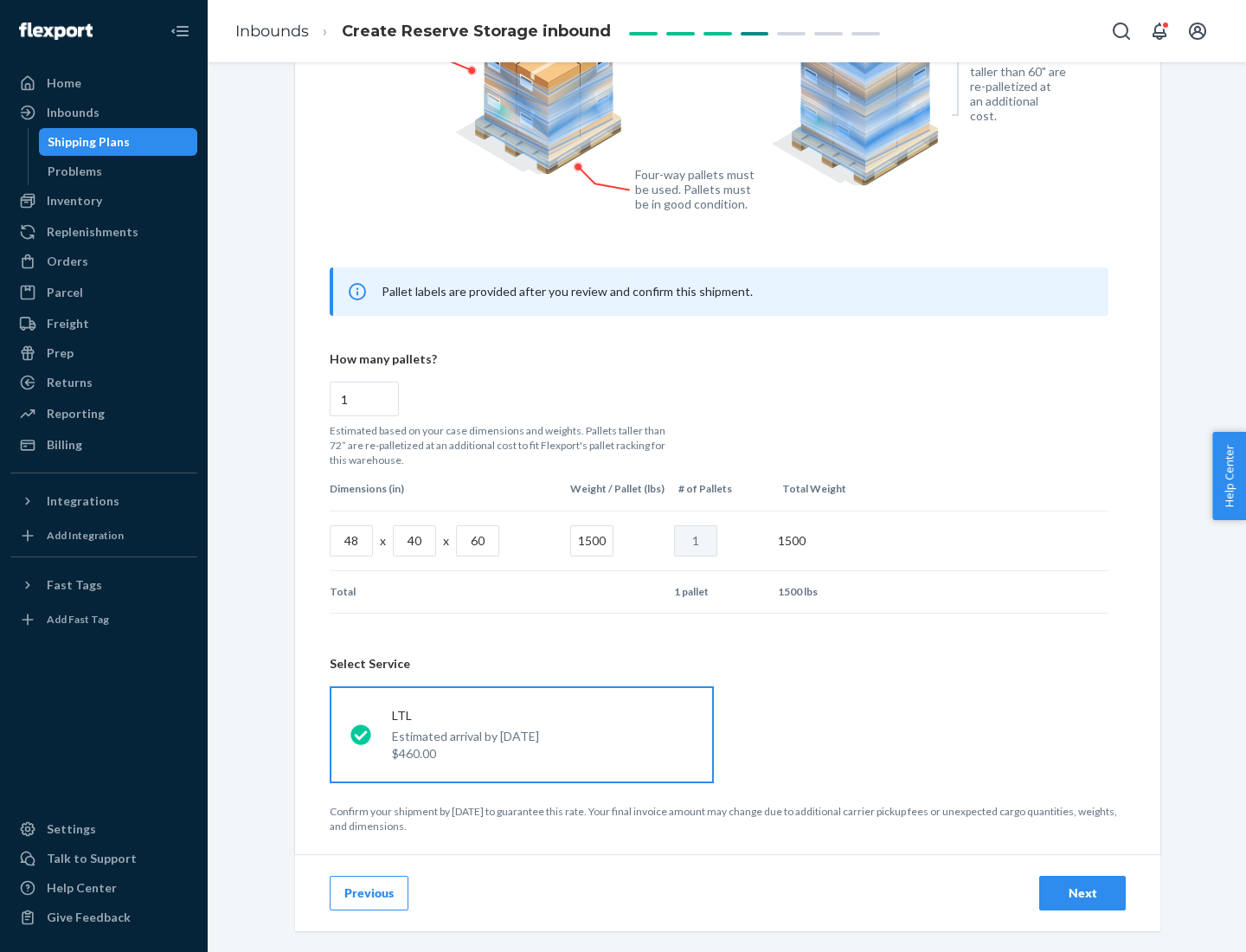
click at [1082, 892] on div "Next" at bounding box center [1082, 893] width 57 height 18
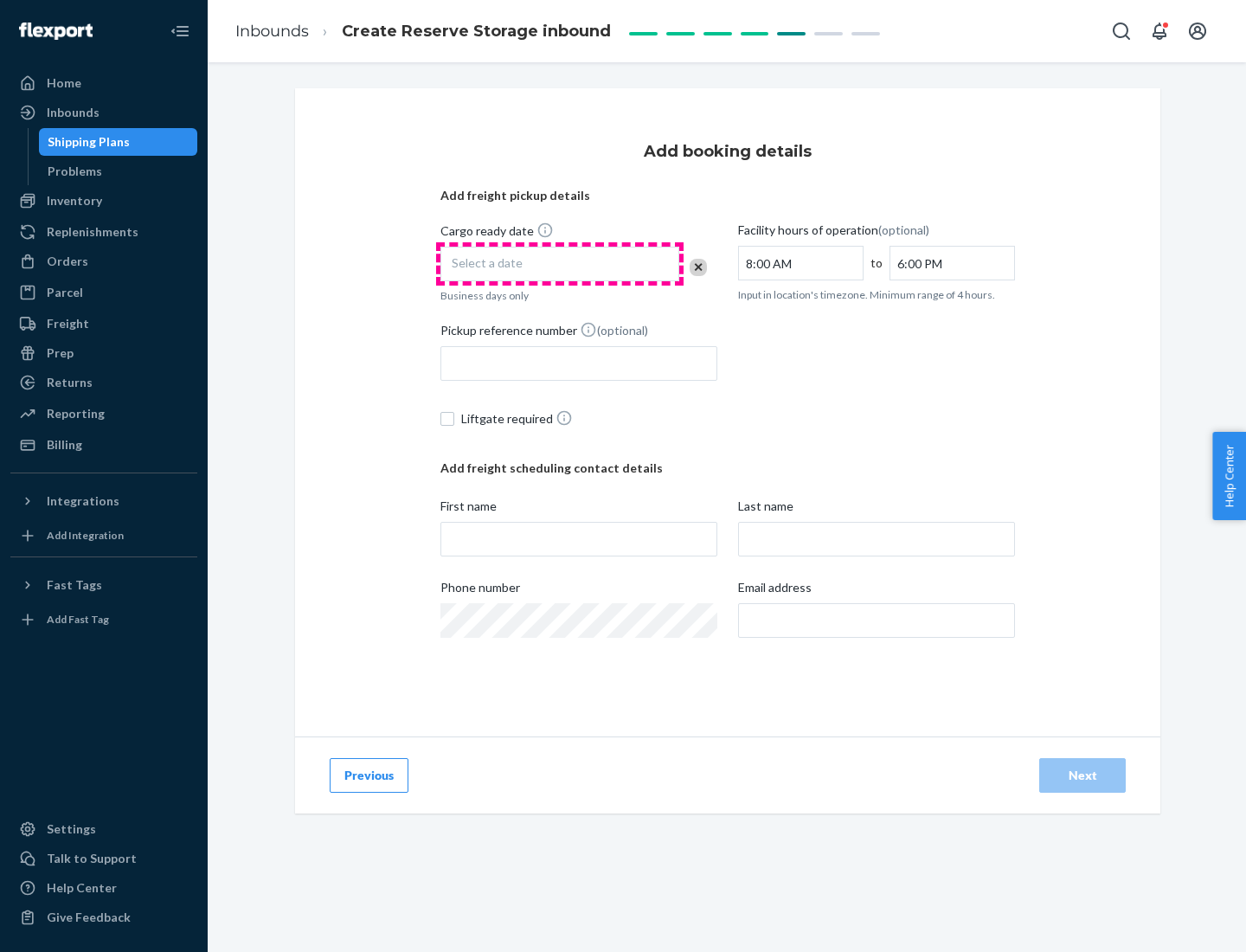
click at [560, 264] on div "Select a date" at bounding box center [559, 264] width 239 height 35
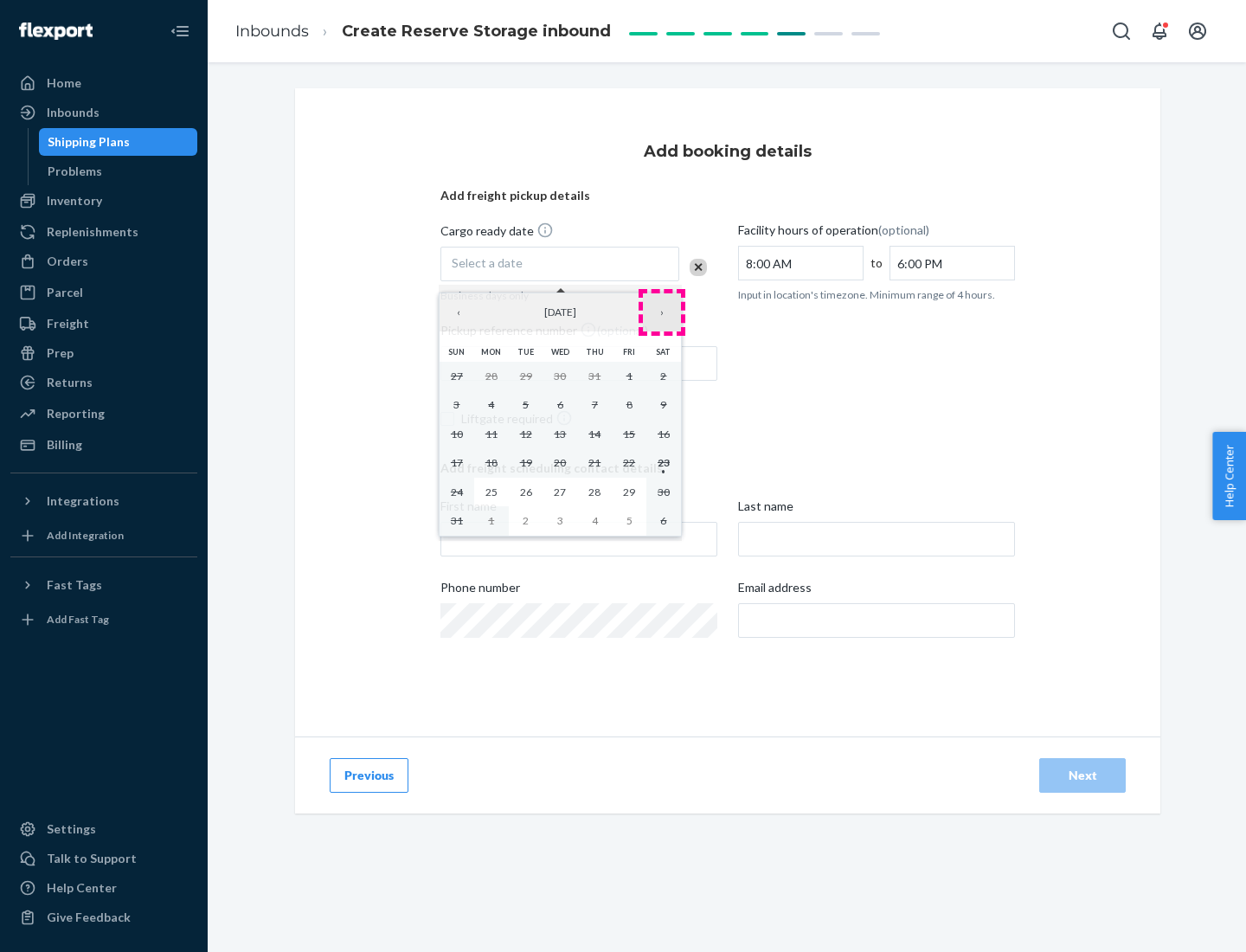
click at [662, 312] on button "›" at bounding box center [662, 312] width 38 height 38
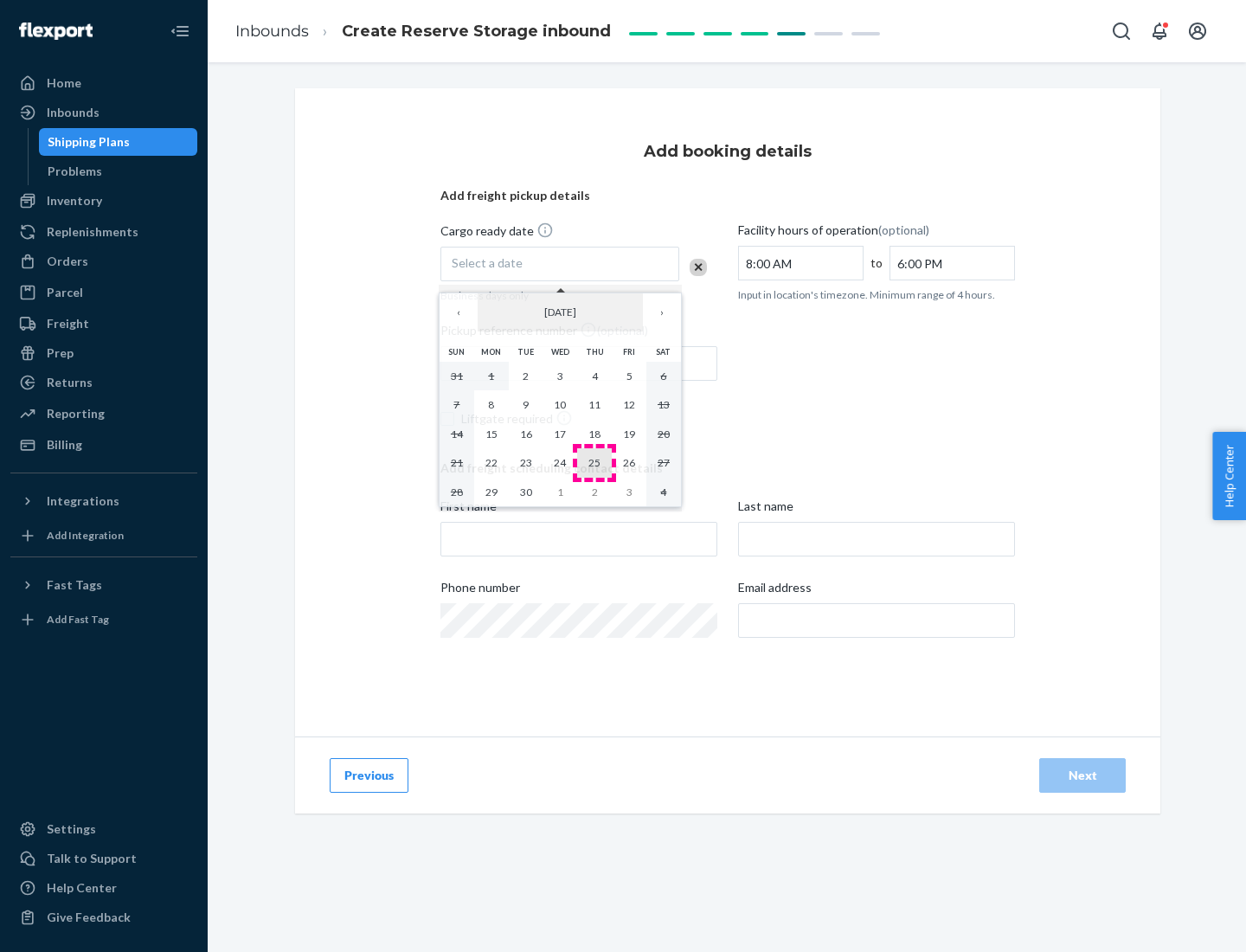
click at [594, 462] on abbr "25" at bounding box center [594, 462] width 12 height 13
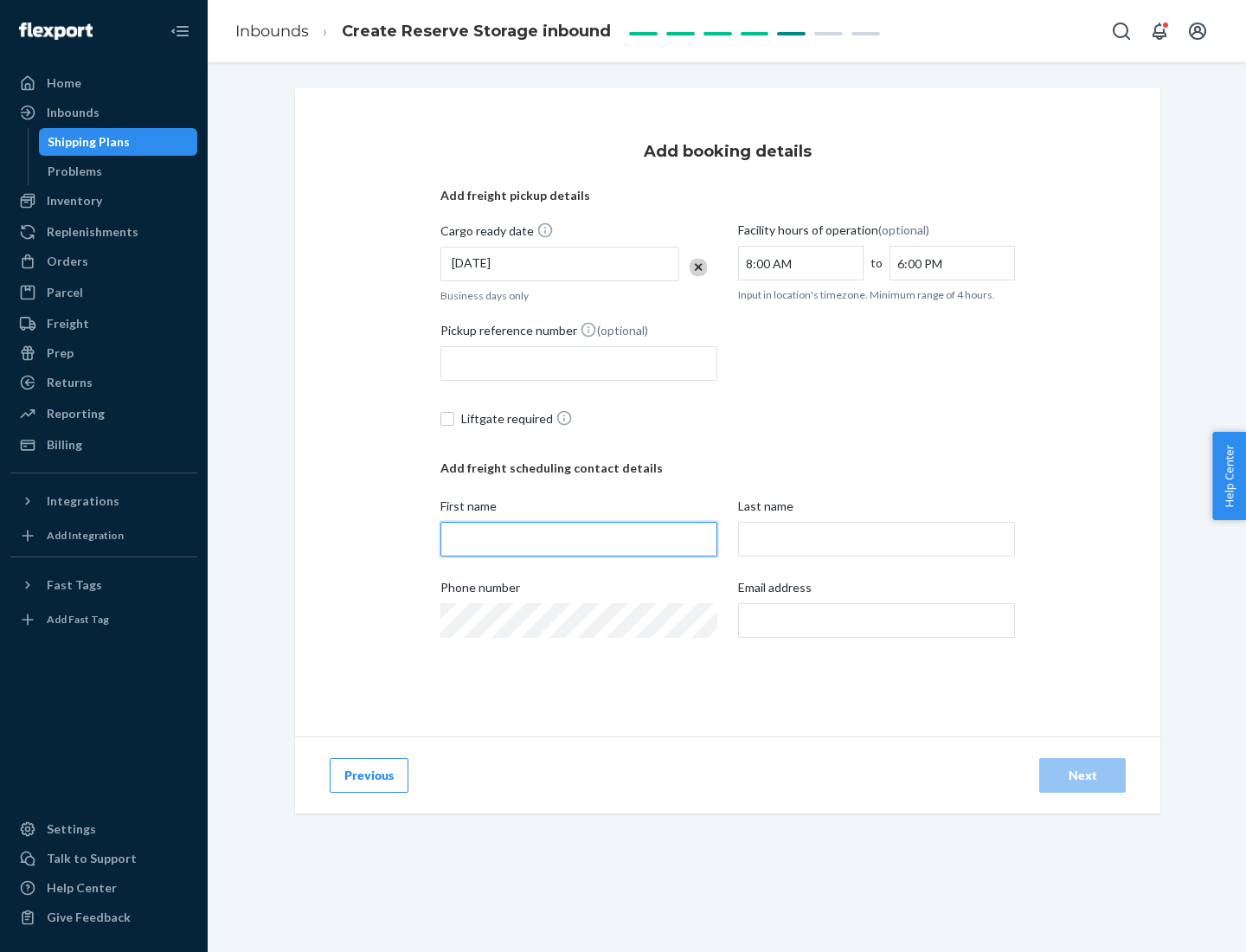
click at [579, 539] on input "First name" at bounding box center [578, 539] width 276 height 35
type input "[PERSON_NAME]"
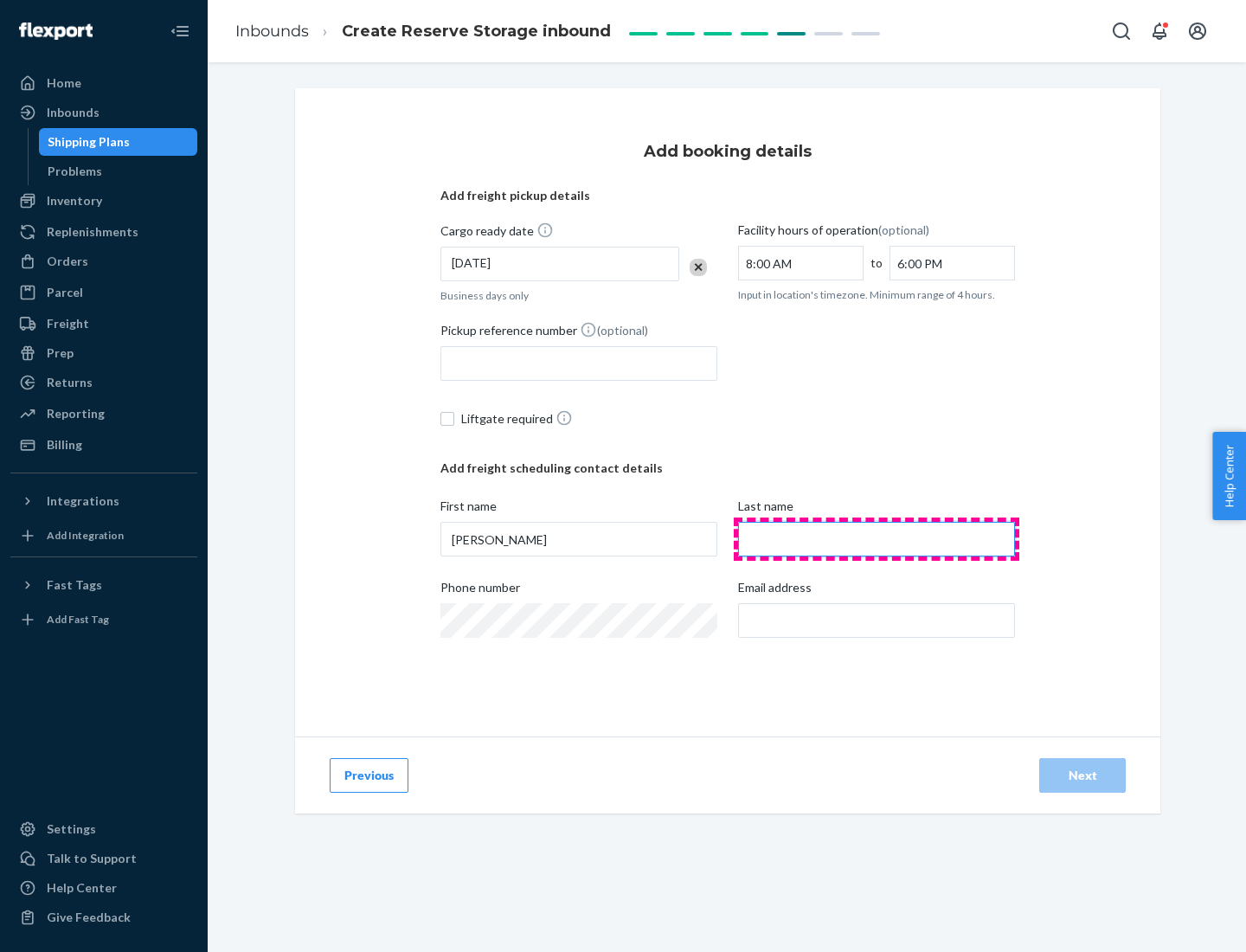
click at [877, 539] on input "Last name" at bounding box center [877, 539] width 276 height 35
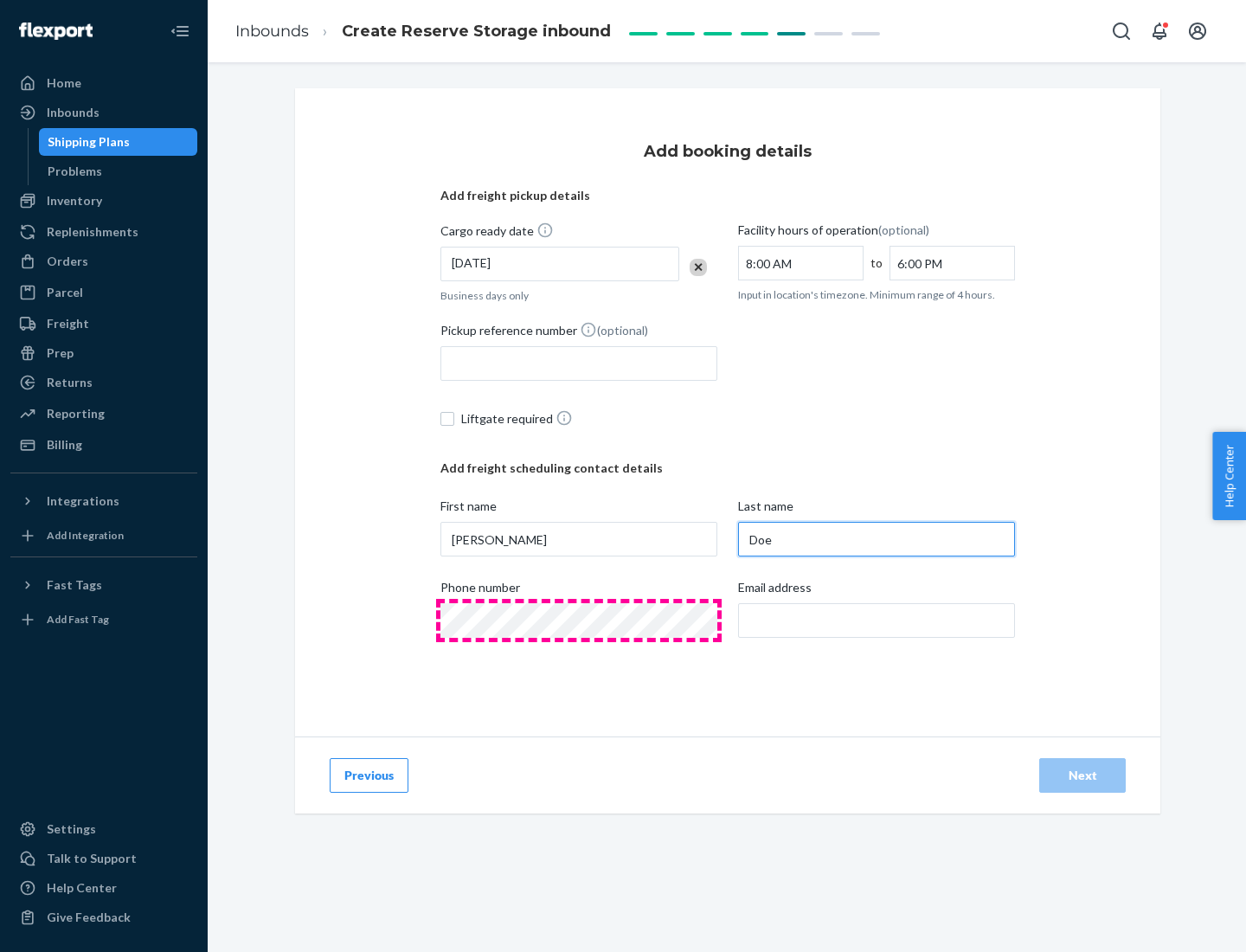
type input "Doe"
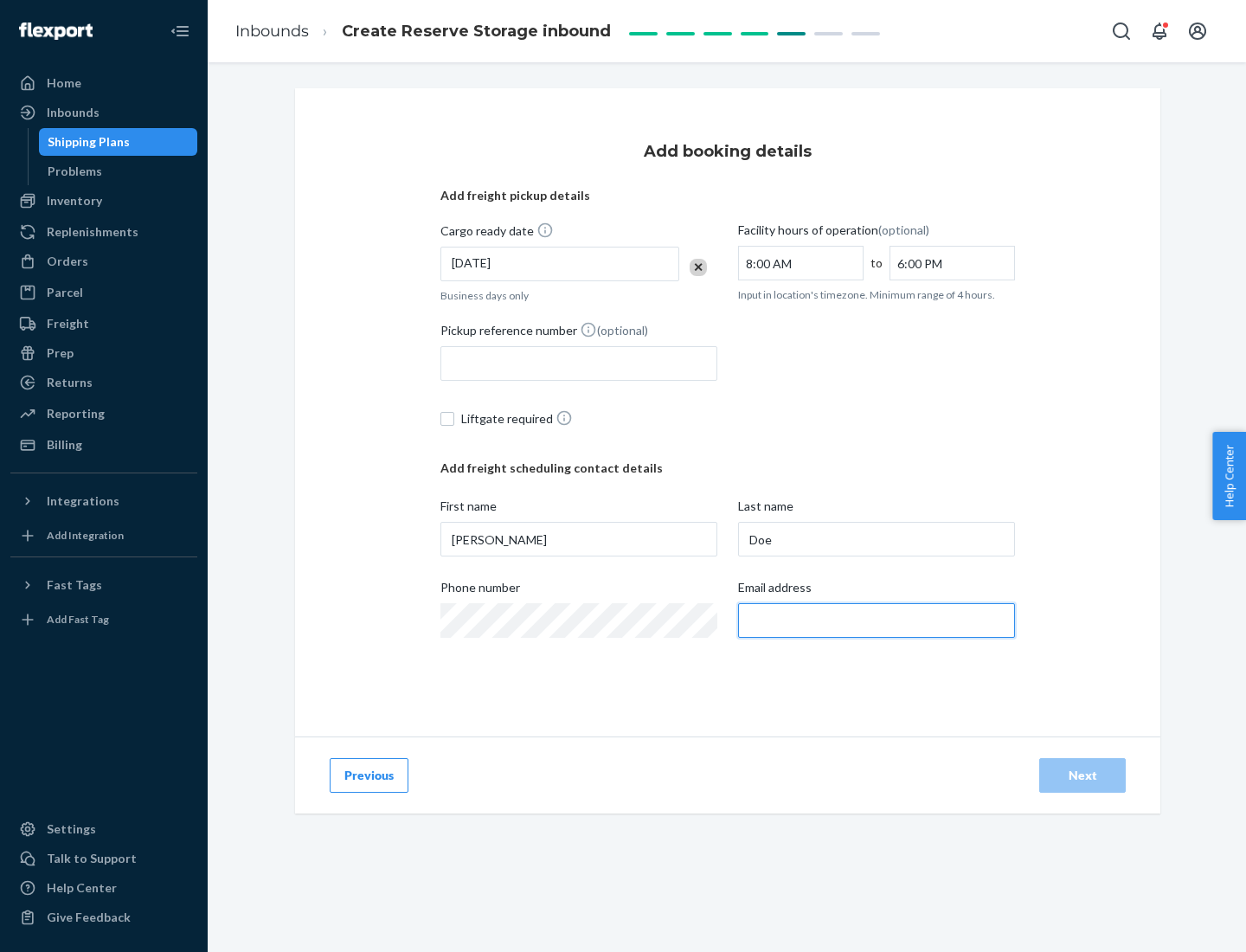
click at [877, 620] on input "Email address" at bounding box center [877, 620] width 276 height 35
type input "[EMAIL_ADDRESS][DOMAIN_NAME]"
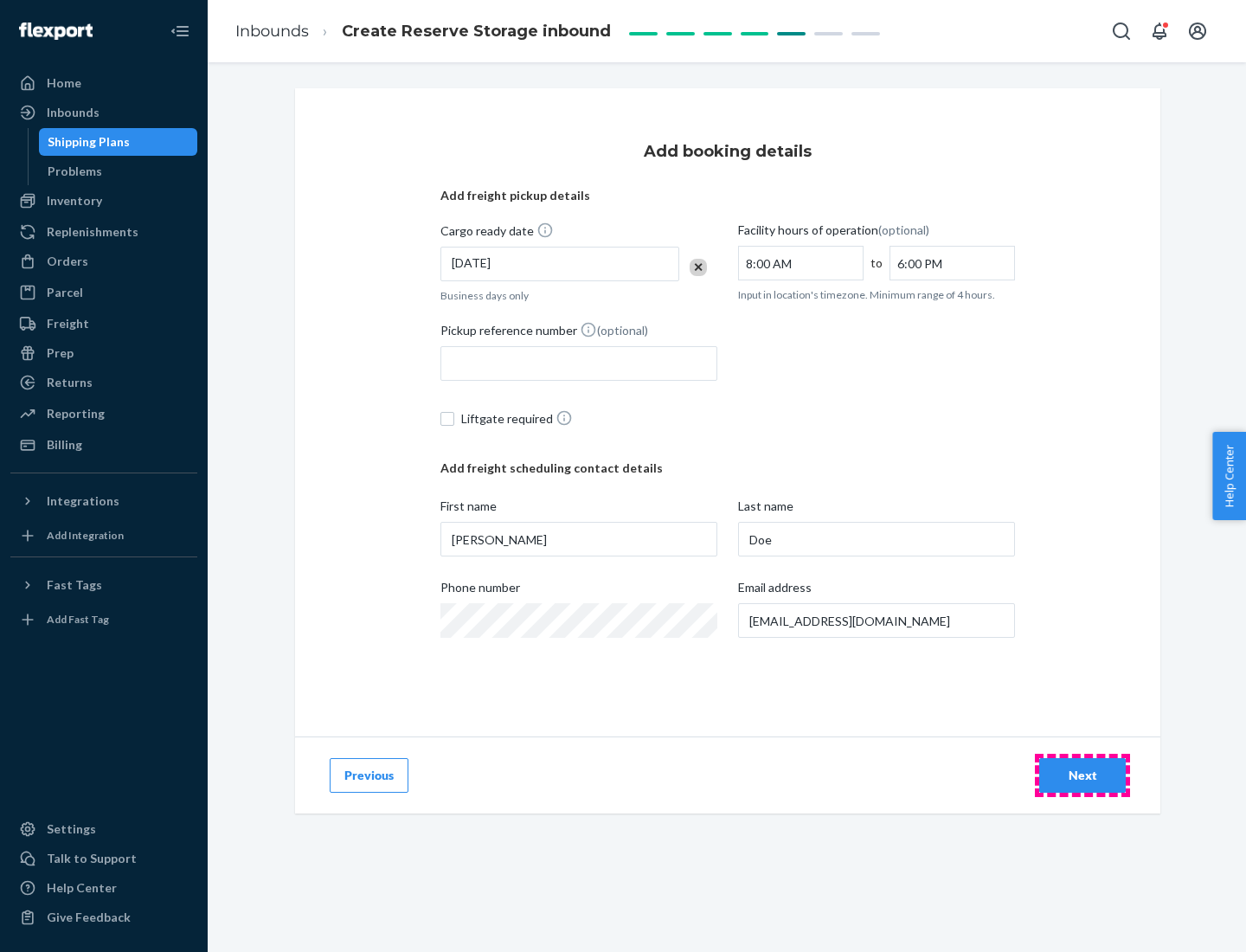
click at [1082, 775] on div "Next" at bounding box center [1082, 775] width 57 height 18
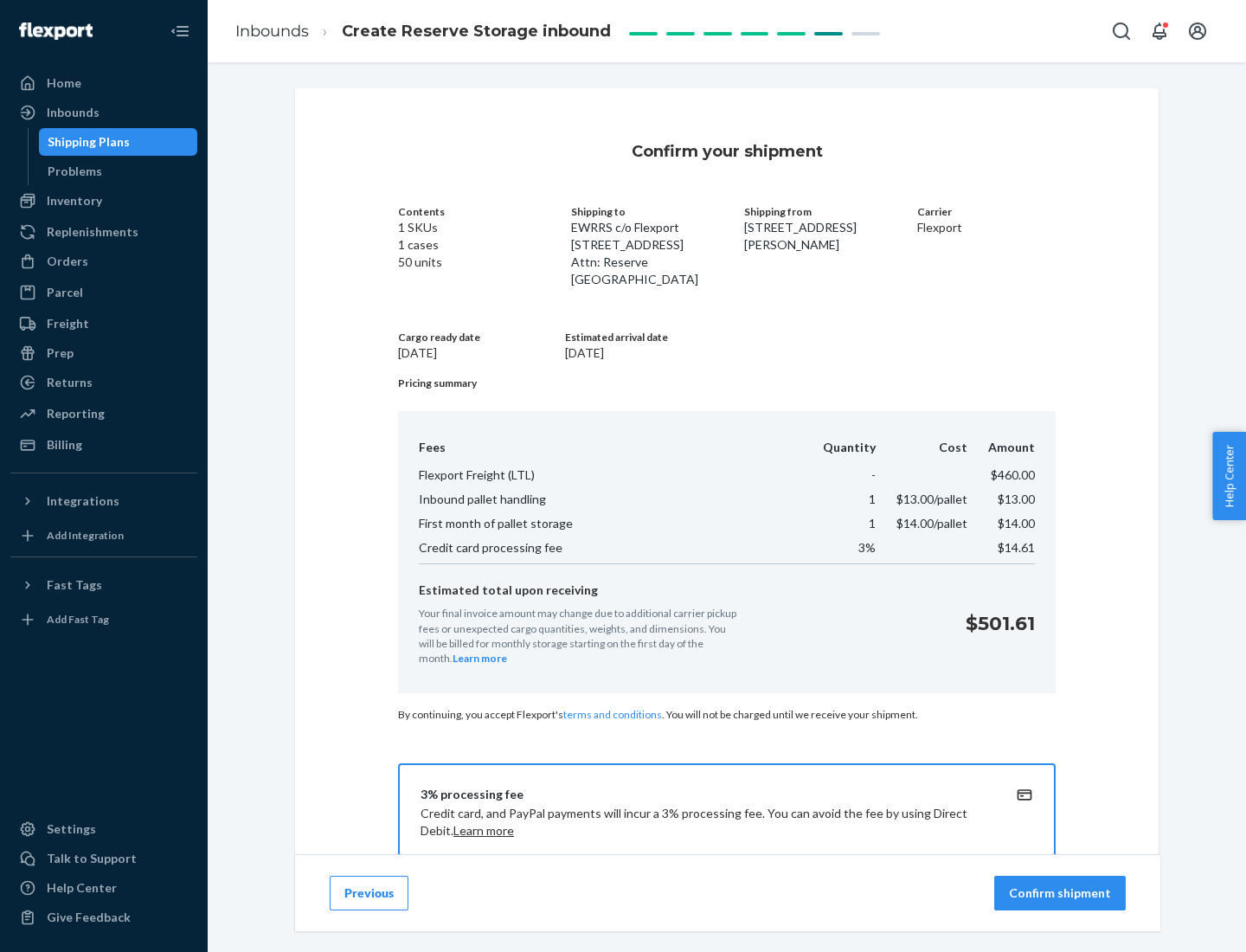
scroll to position [249, 0]
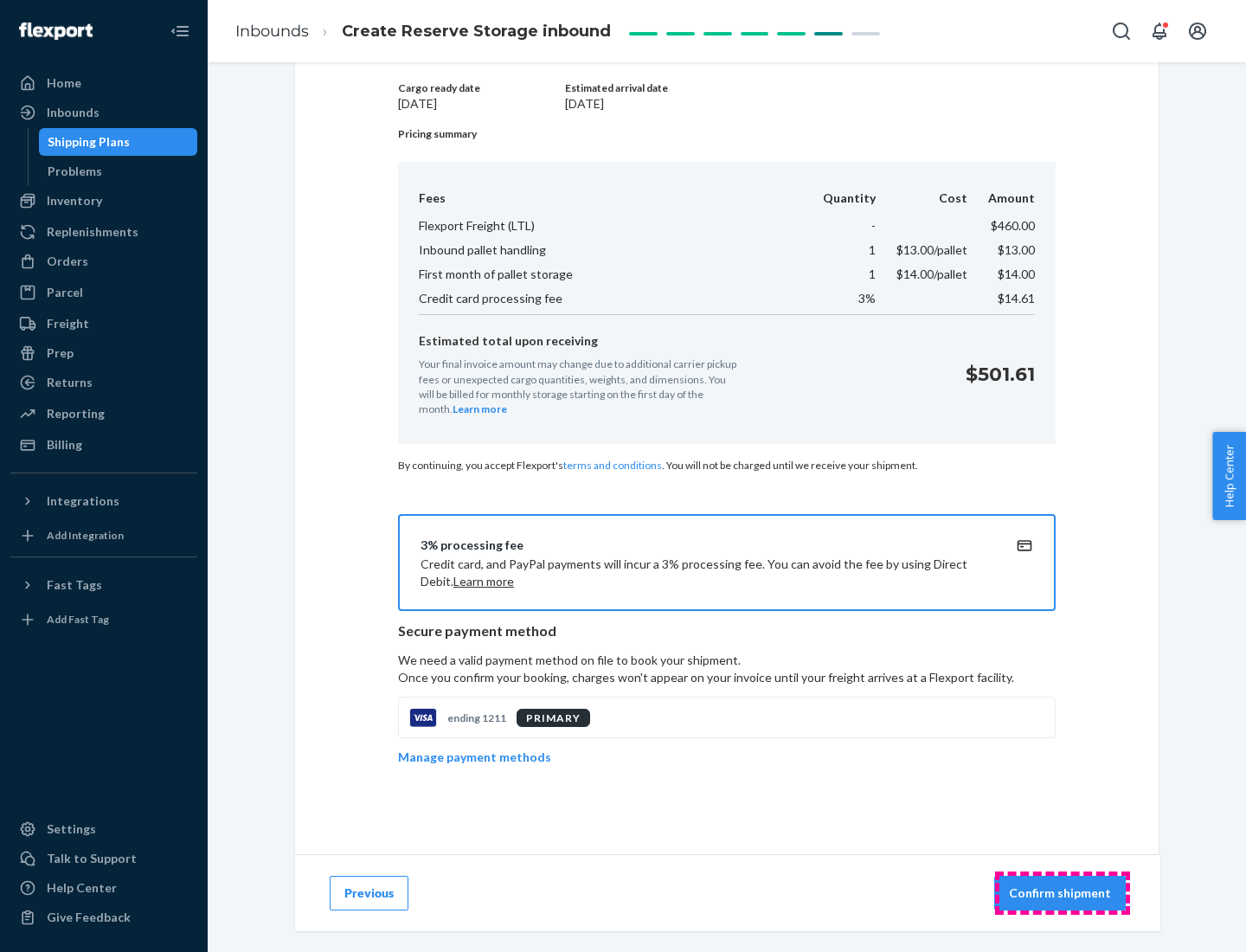
click at [1061, 893] on p "Confirm shipment" at bounding box center [1060, 893] width 102 height 18
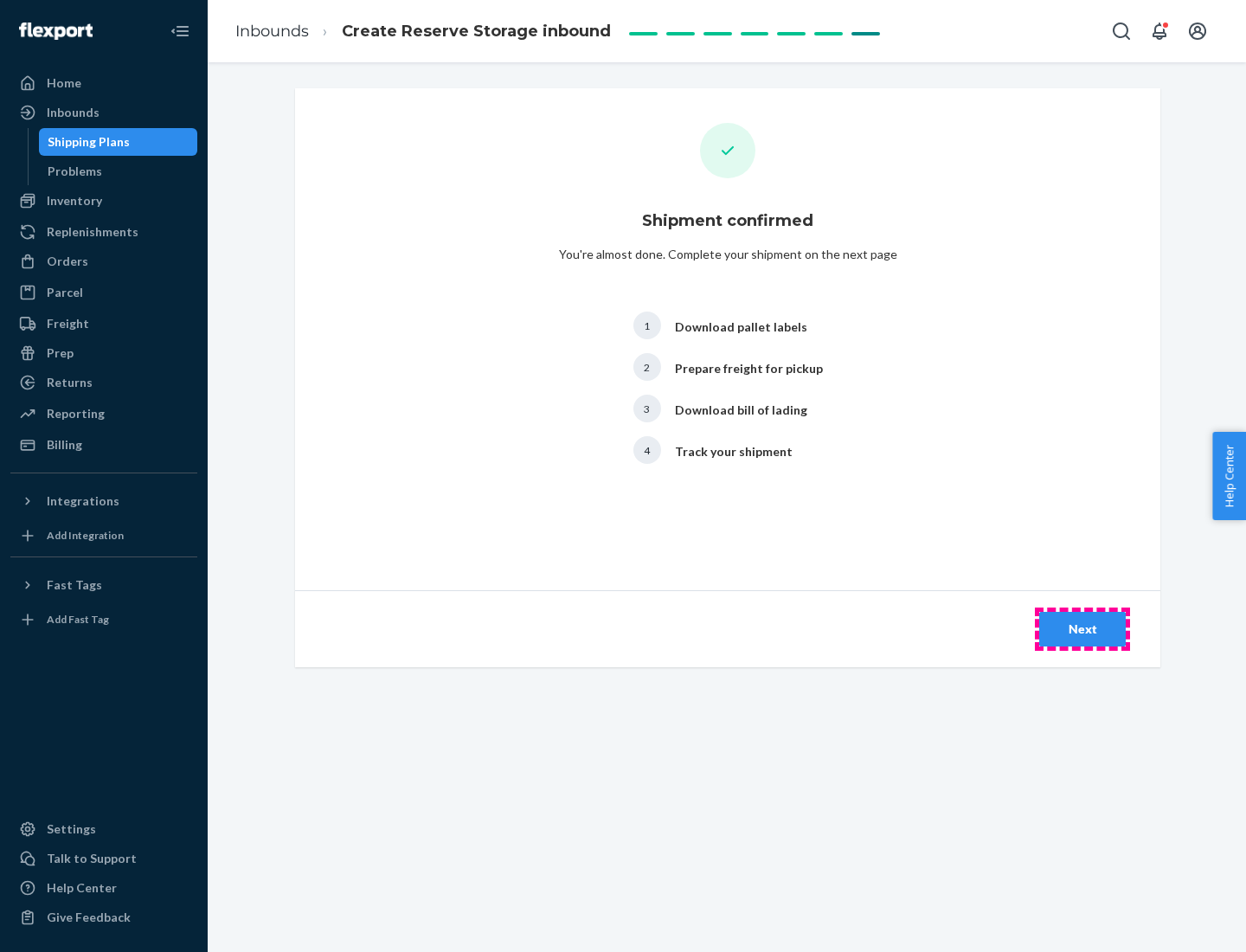
click at [1082, 629] on div "Next" at bounding box center [1082, 629] width 57 height 18
